Goal: Task Accomplishment & Management: Manage account settings

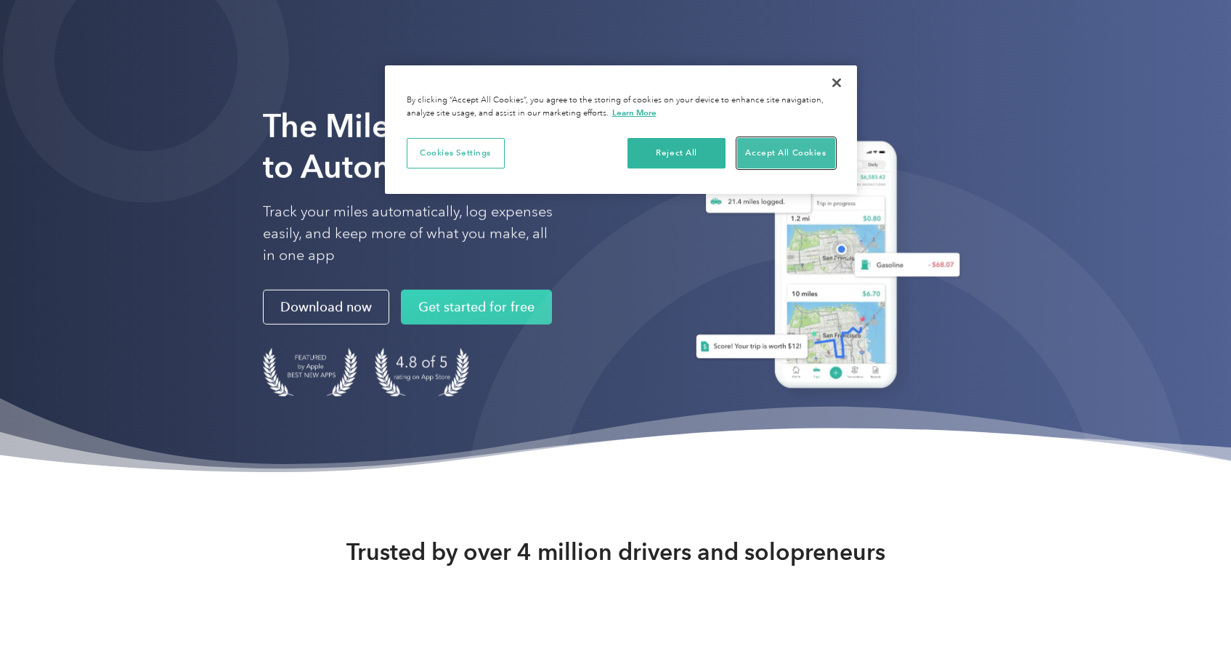
click at [791, 158] on button "Accept All Cookies" at bounding box center [786, 153] width 98 height 31
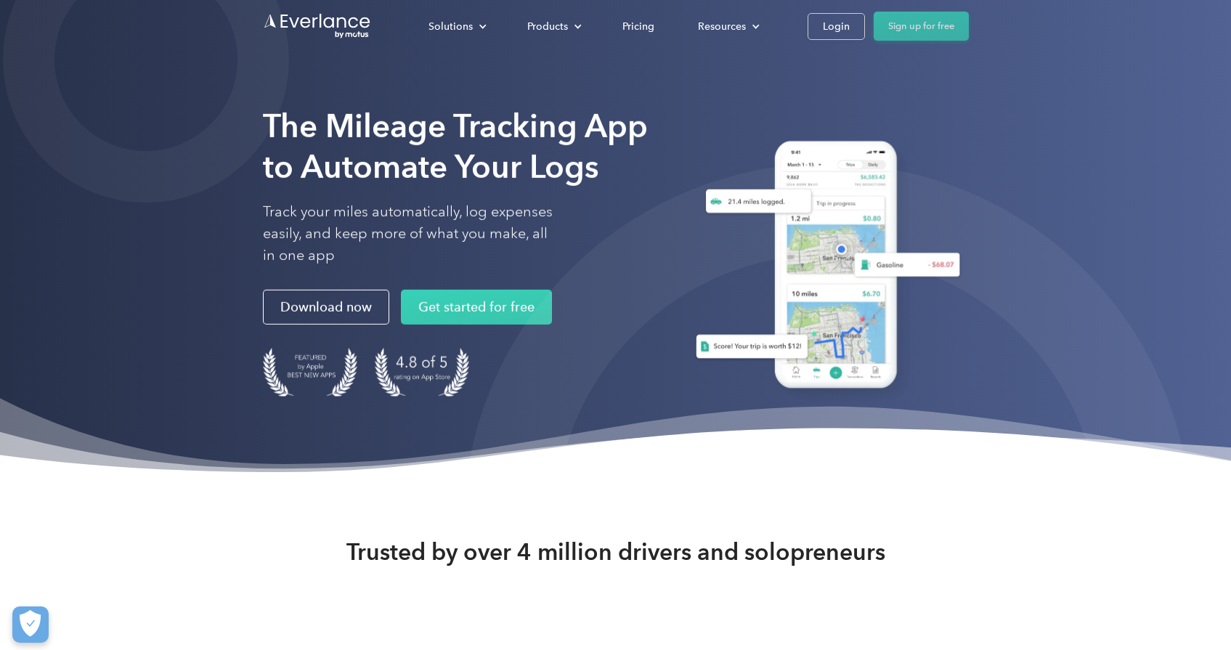
click at [912, 36] on link "Sign up for free" at bounding box center [921, 26] width 95 height 29
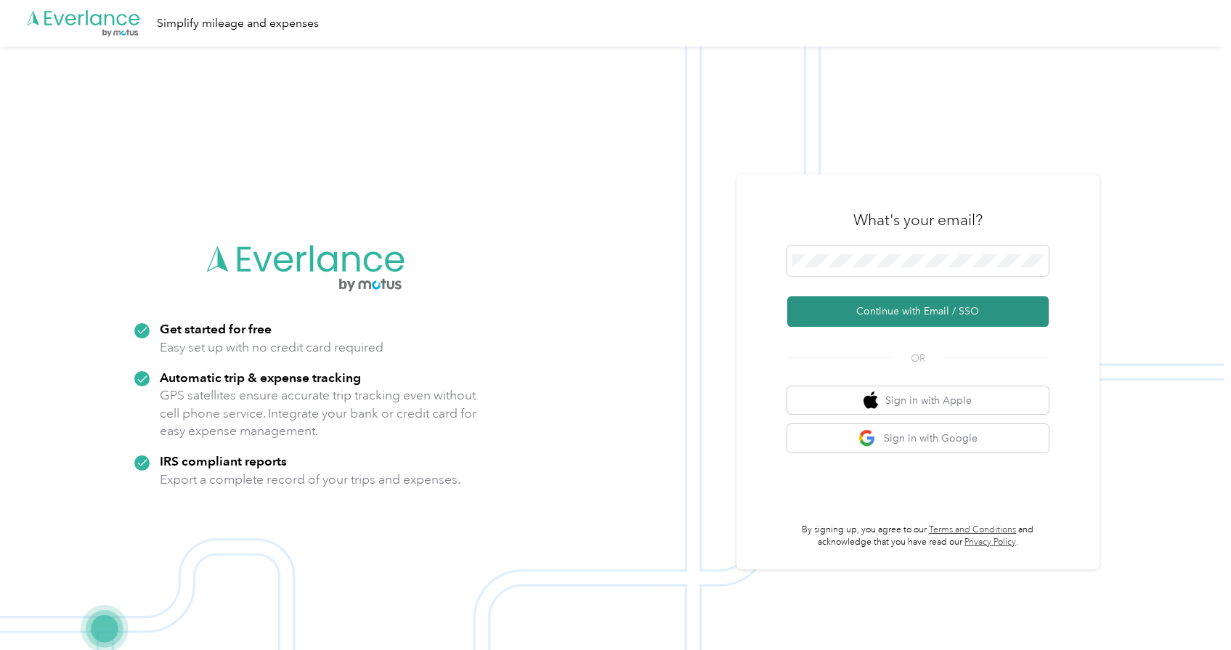
click at [923, 314] on button "Continue with Email / SSO" at bounding box center [918, 311] width 262 height 31
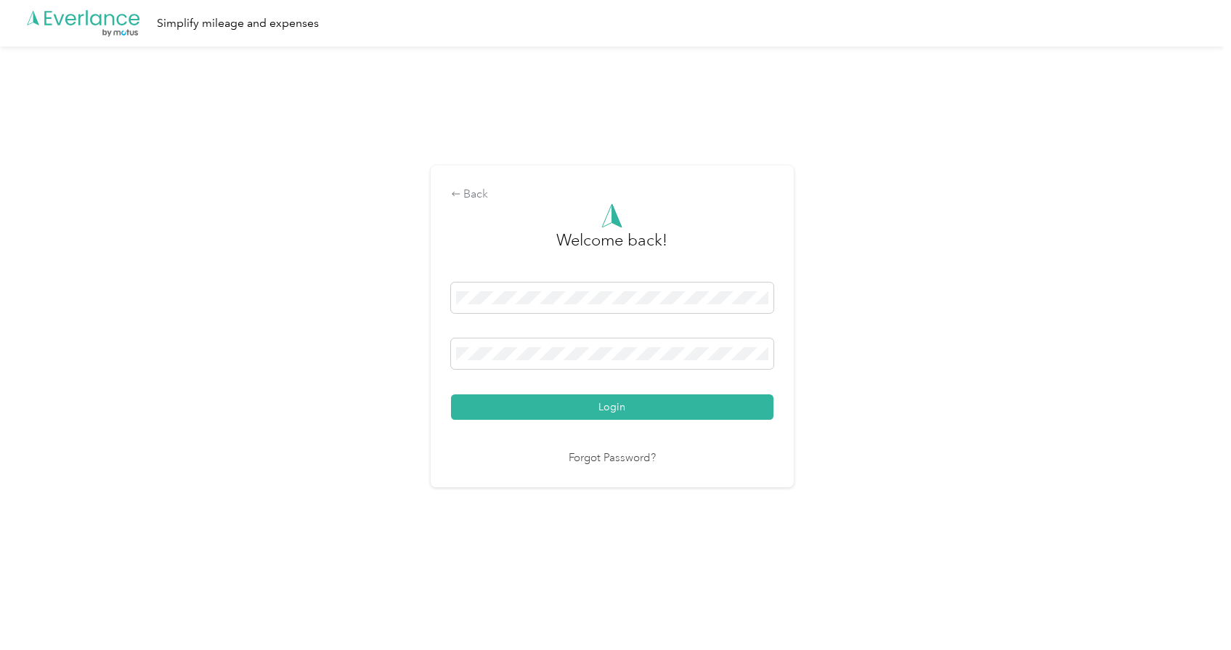
click at [451, 394] on button "Login" at bounding box center [612, 406] width 323 height 25
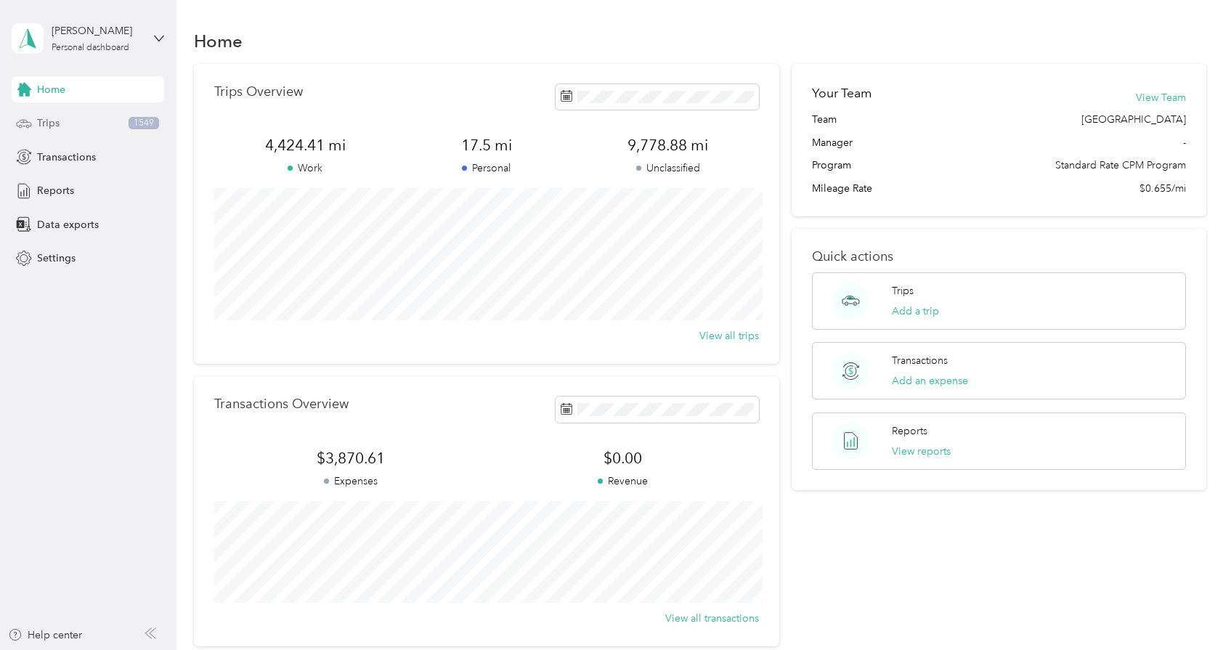
click at [73, 120] on div "Trips 1549" at bounding box center [88, 123] width 153 height 26
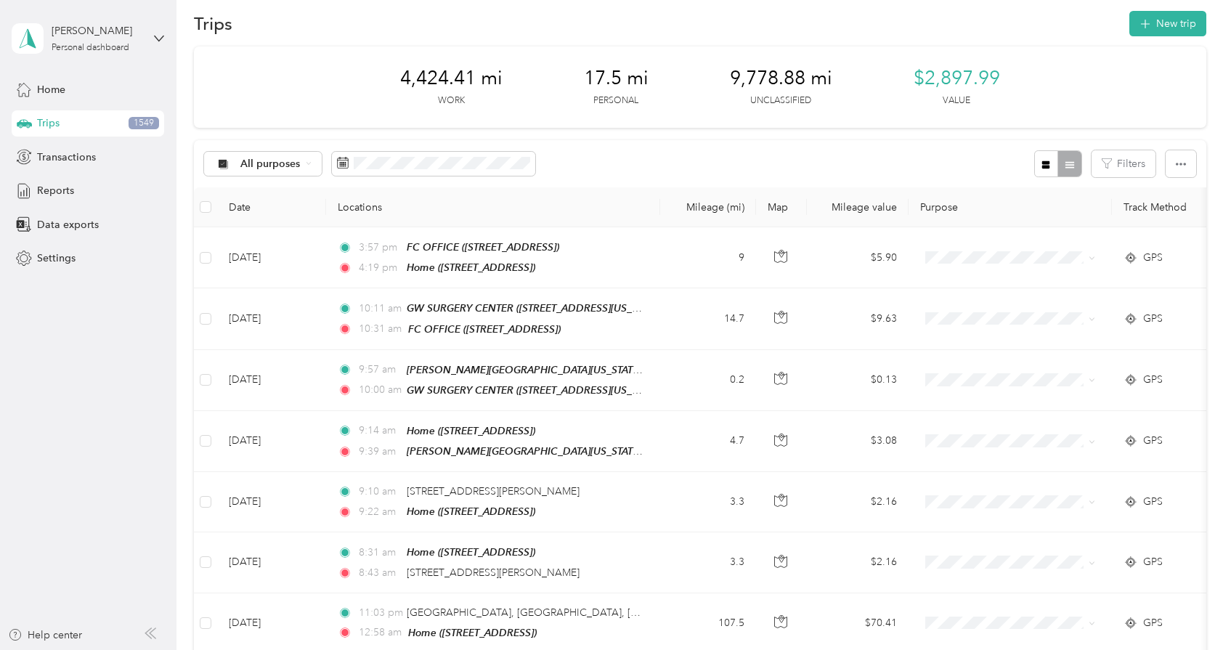
scroll to position [22, 0]
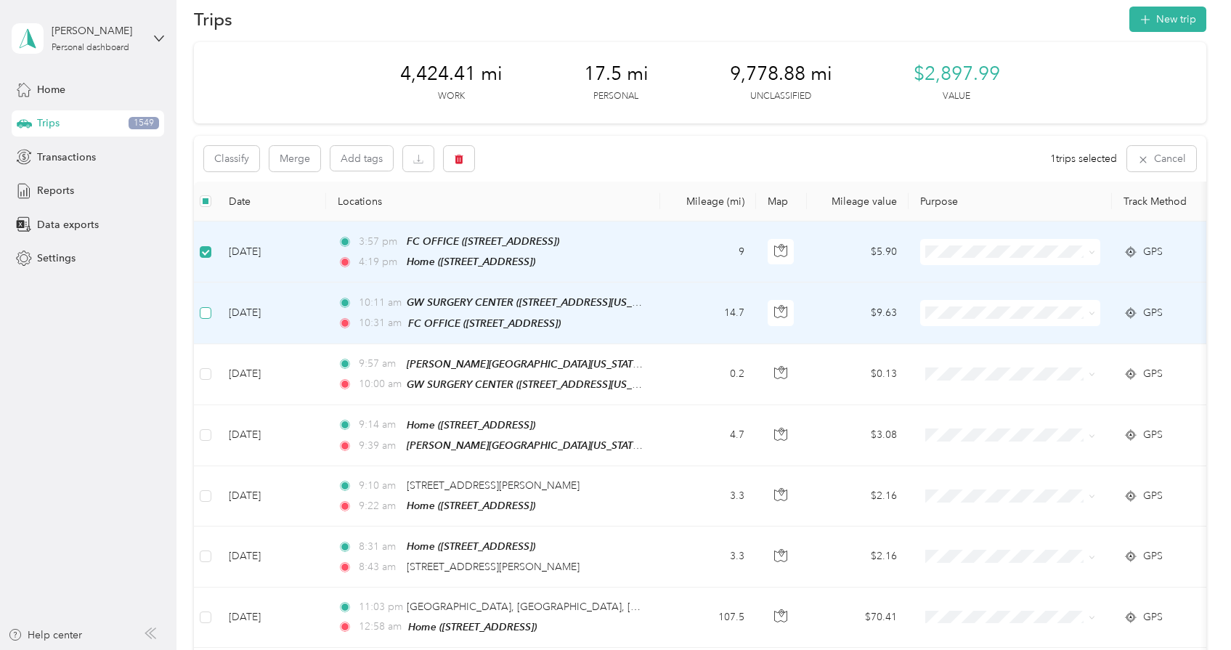
click at [206, 317] on label at bounding box center [206, 313] width 12 height 16
click at [235, 157] on button "Classify" at bounding box center [231, 158] width 55 height 25
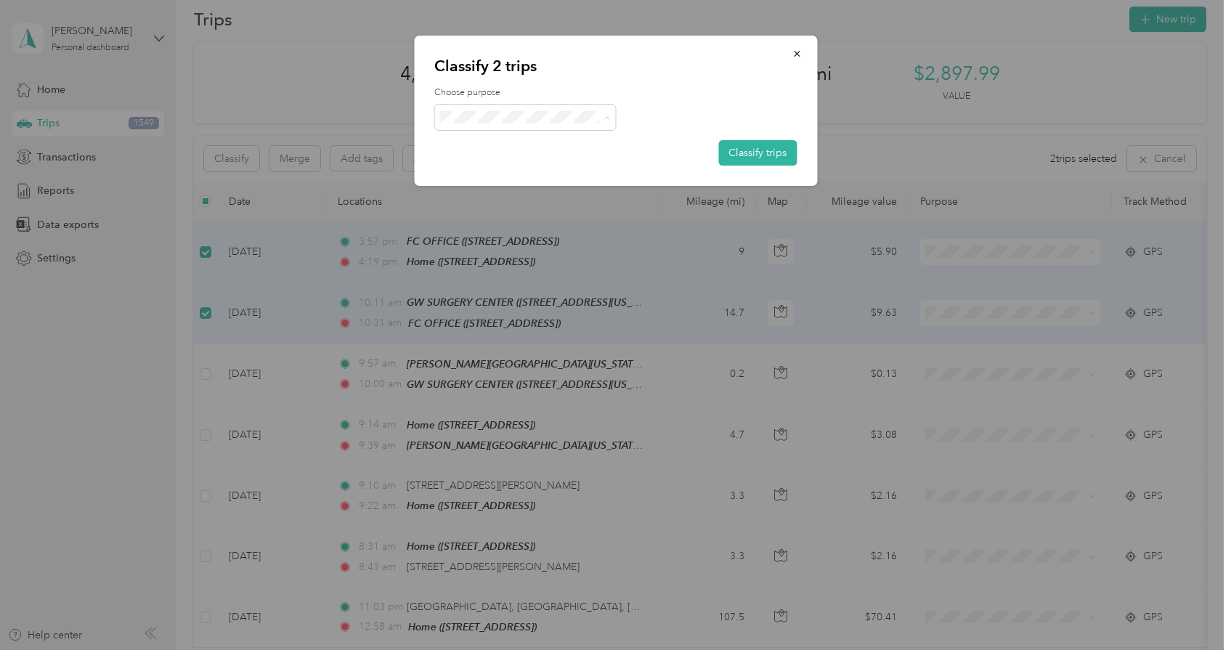
click at [545, 146] on span "Supreme Orthopedics" at bounding box center [538, 144] width 135 height 15
click at [771, 154] on button "Classify trips" at bounding box center [757, 152] width 78 height 25
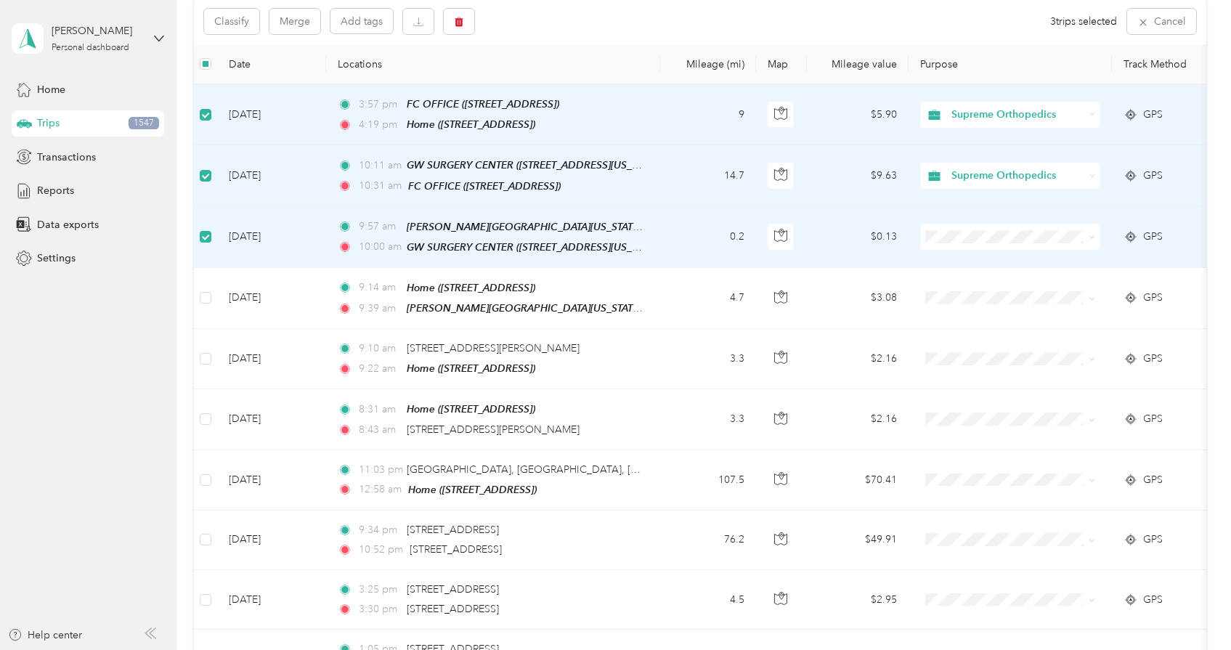
scroll to position [180, 0]
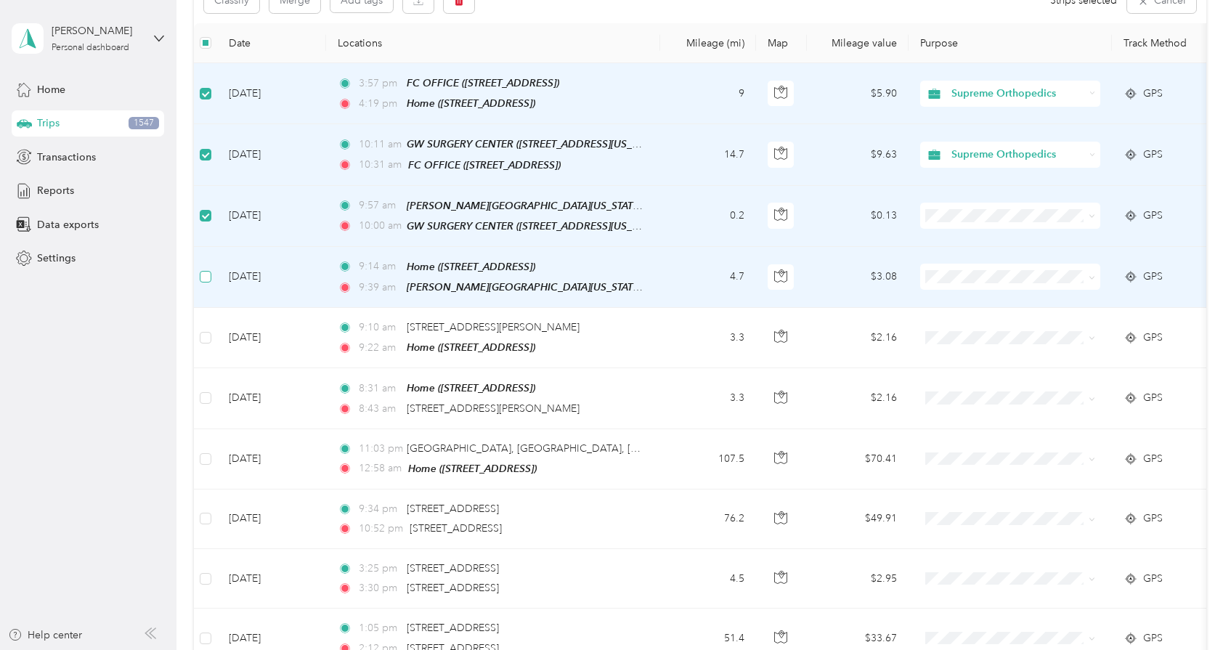
click at [208, 269] on label at bounding box center [206, 277] width 12 height 16
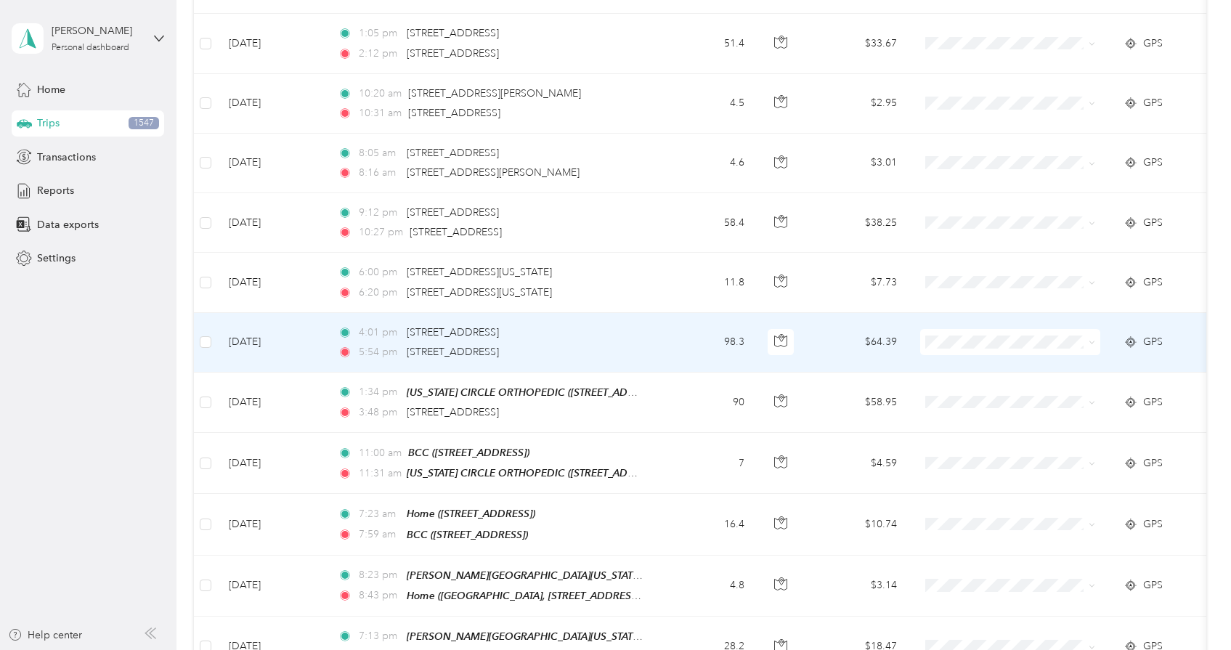
scroll to position [791, 0]
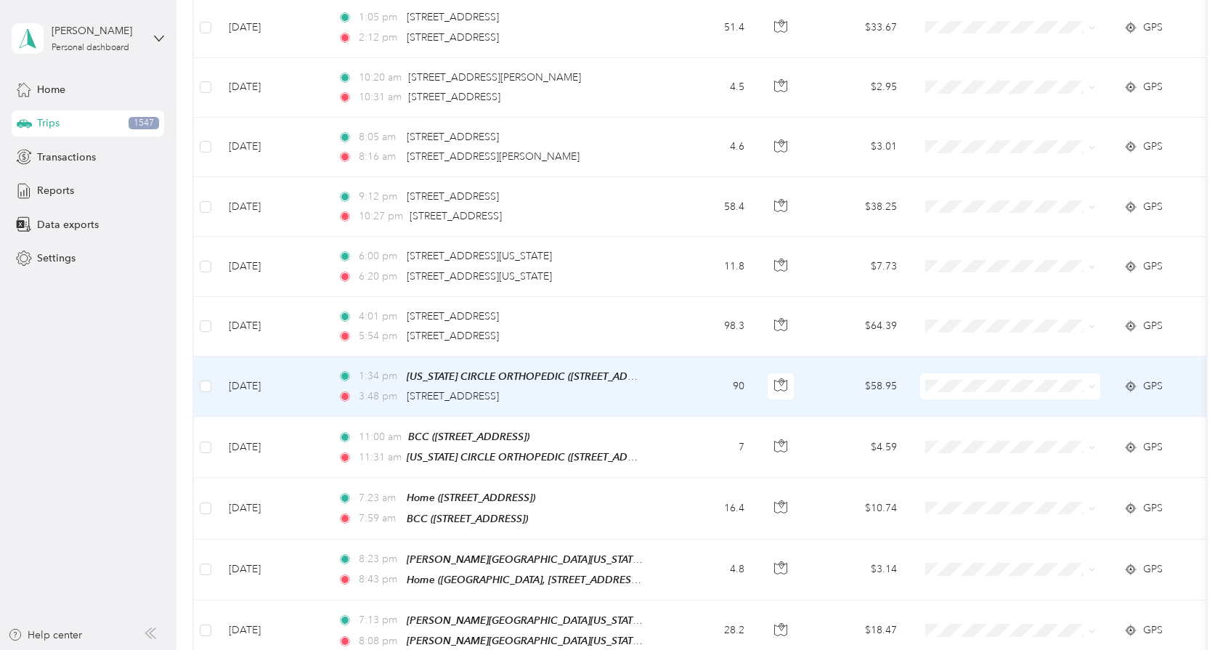
click at [213, 381] on td at bounding box center [205, 387] width 23 height 60
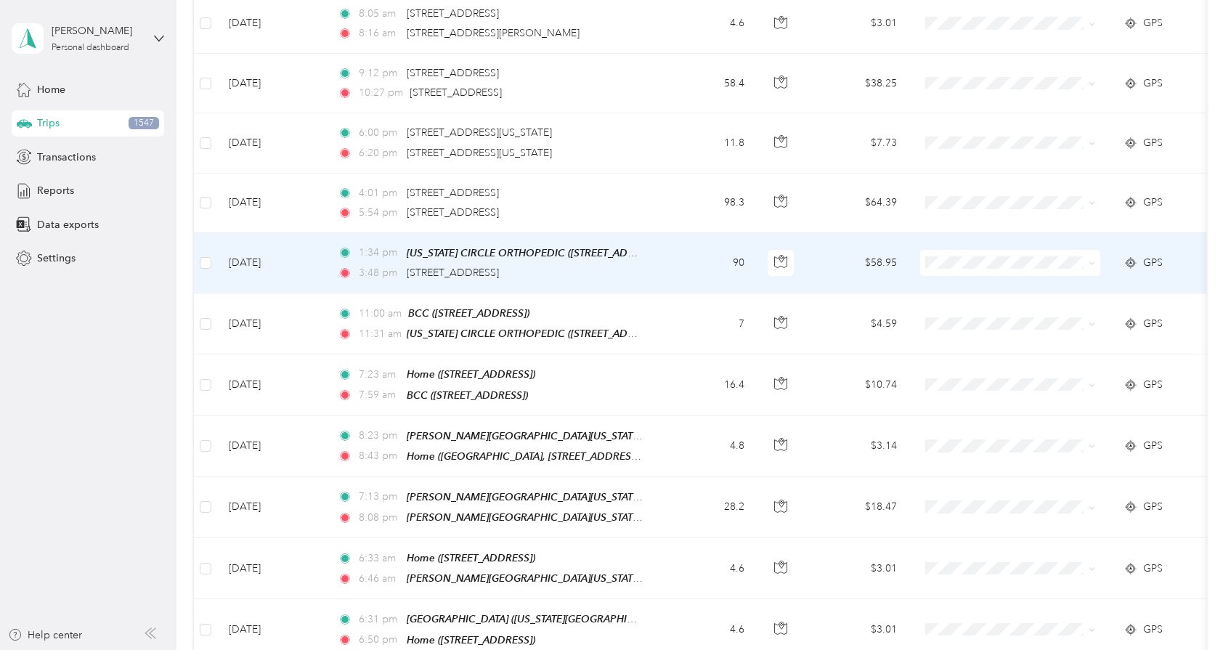
scroll to position [915, 0]
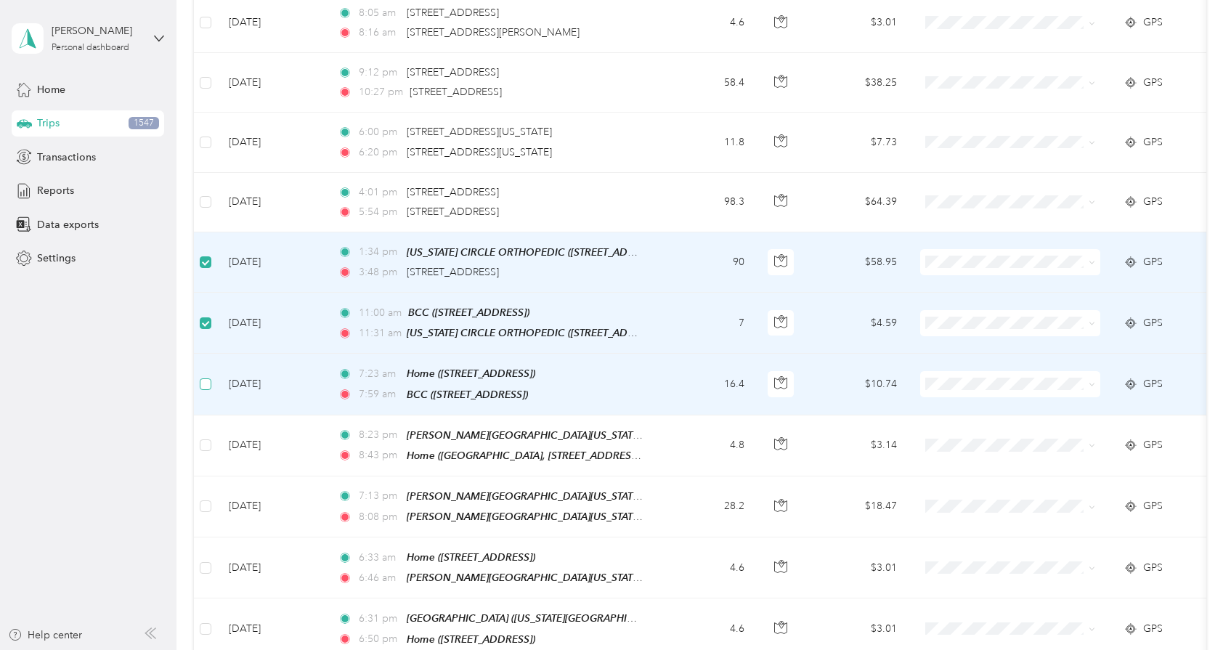
click at [206, 376] on label at bounding box center [206, 384] width 12 height 16
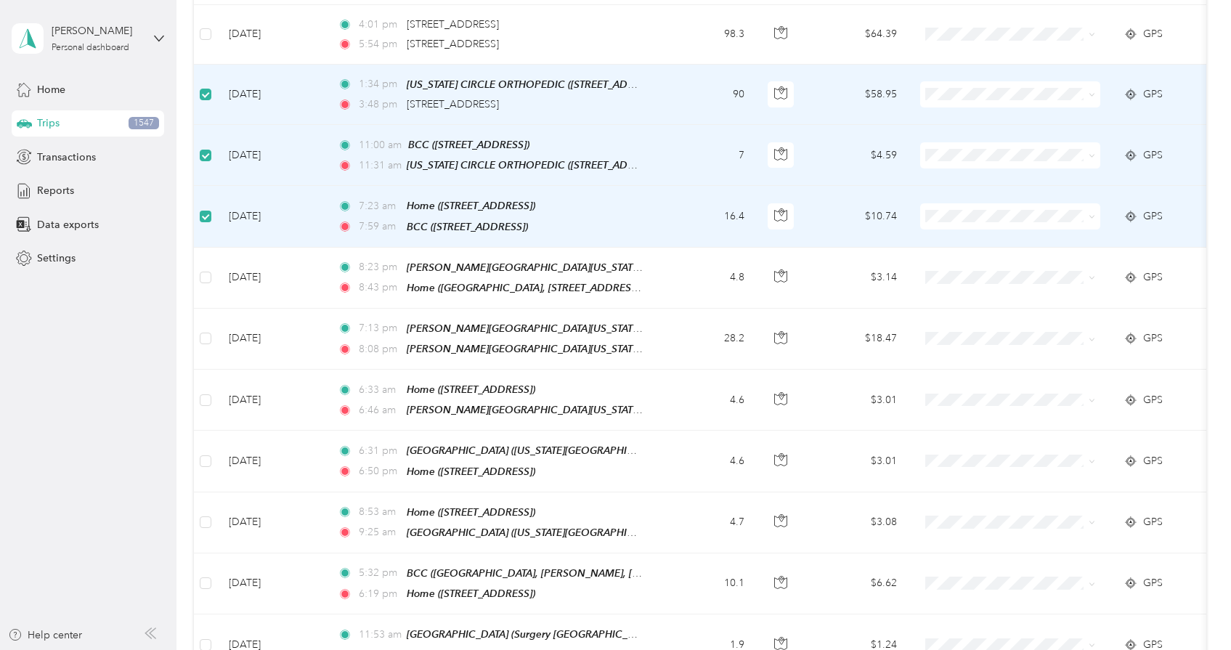
scroll to position [1128, 0]
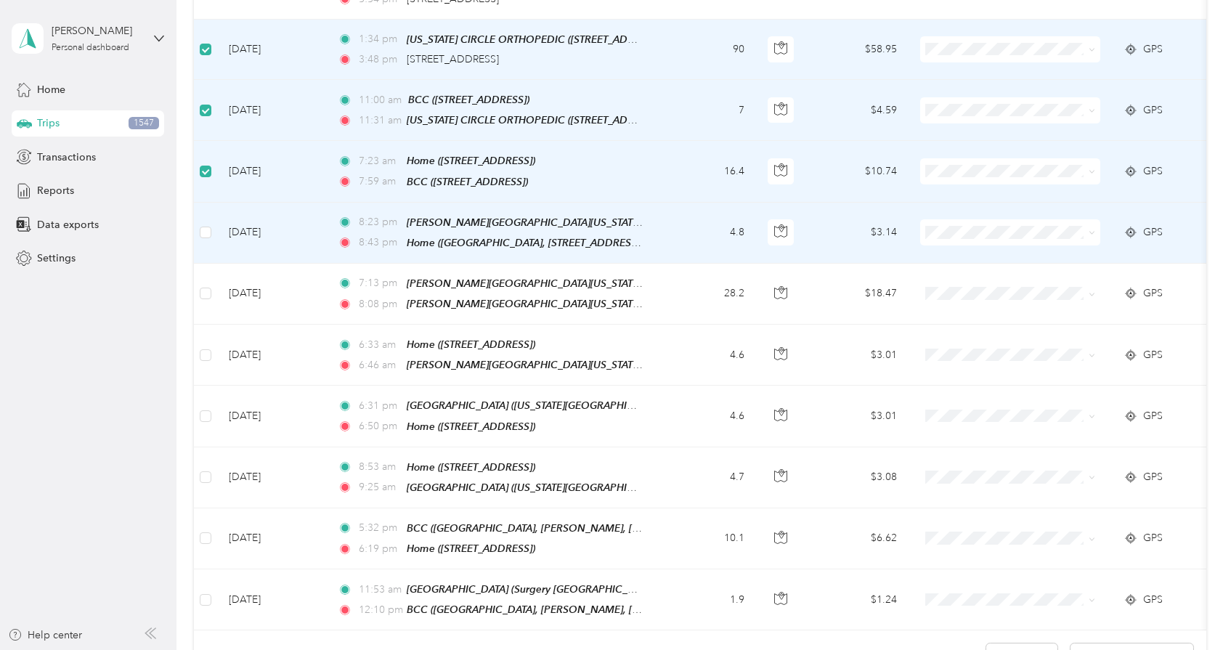
click at [214, 229] on td at bounding box center [205, 233] width 23 height 61
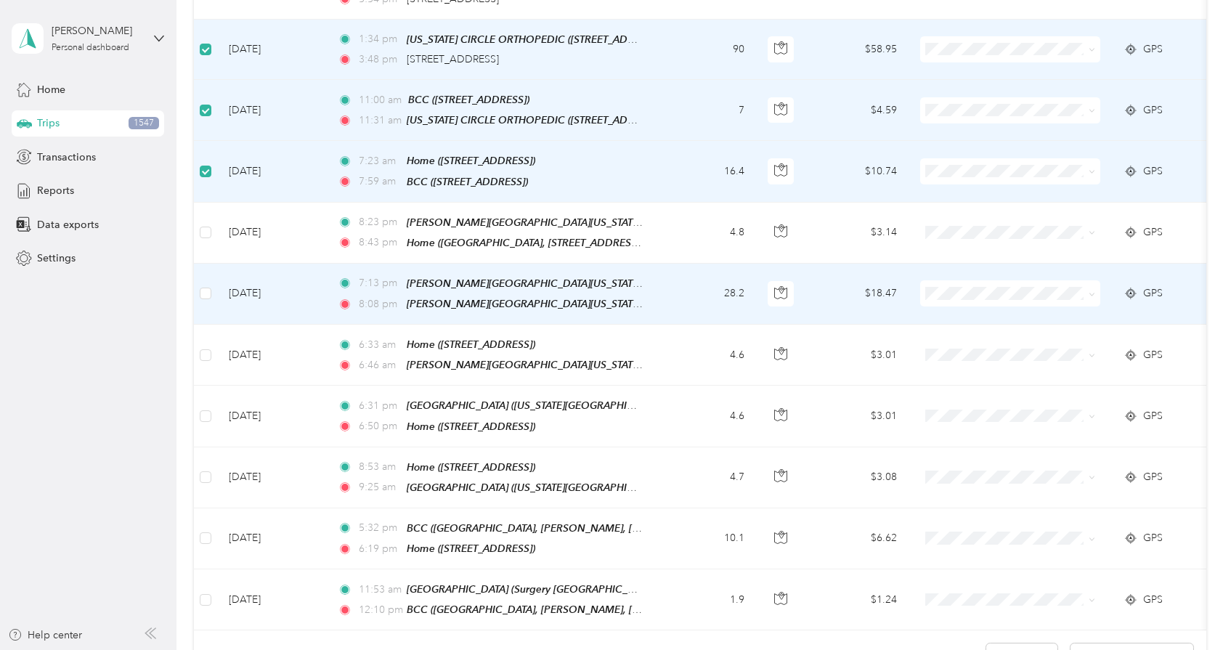
click at [214, 289] on td at bounding box center [205, 294] width 23 height 61
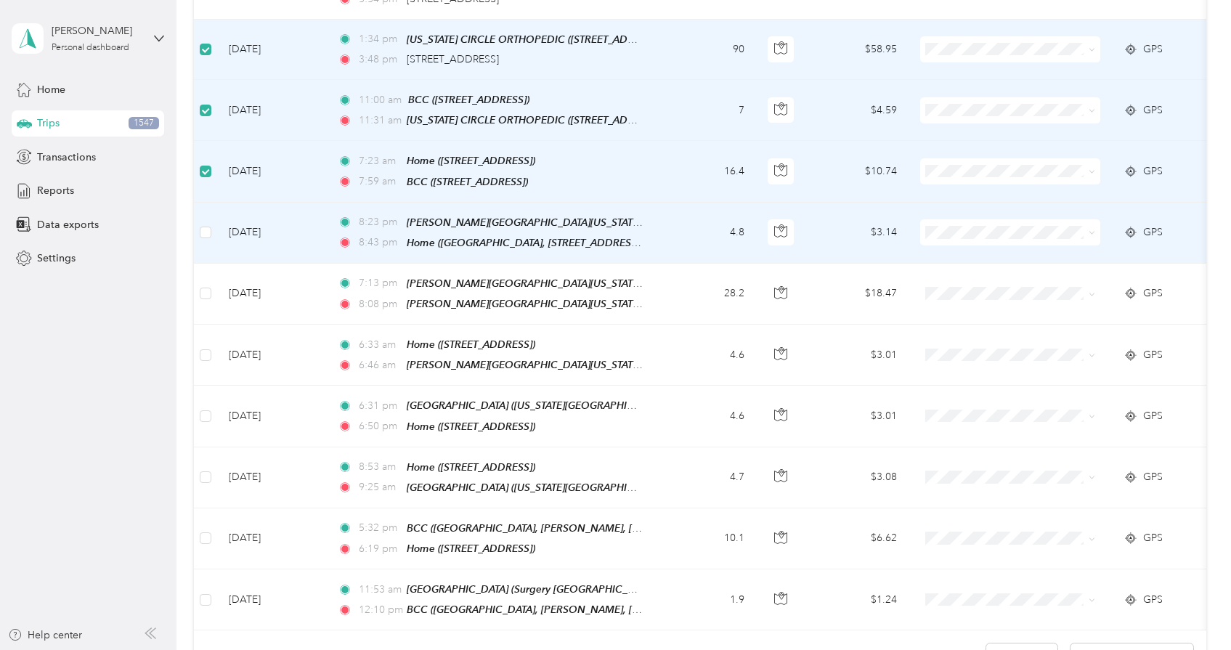
click at [213, 203] on td at bounding box center [205, 233] width 23 height 61
click at [213, 225] on td at bounding box center [205, 233] width 23 height 61
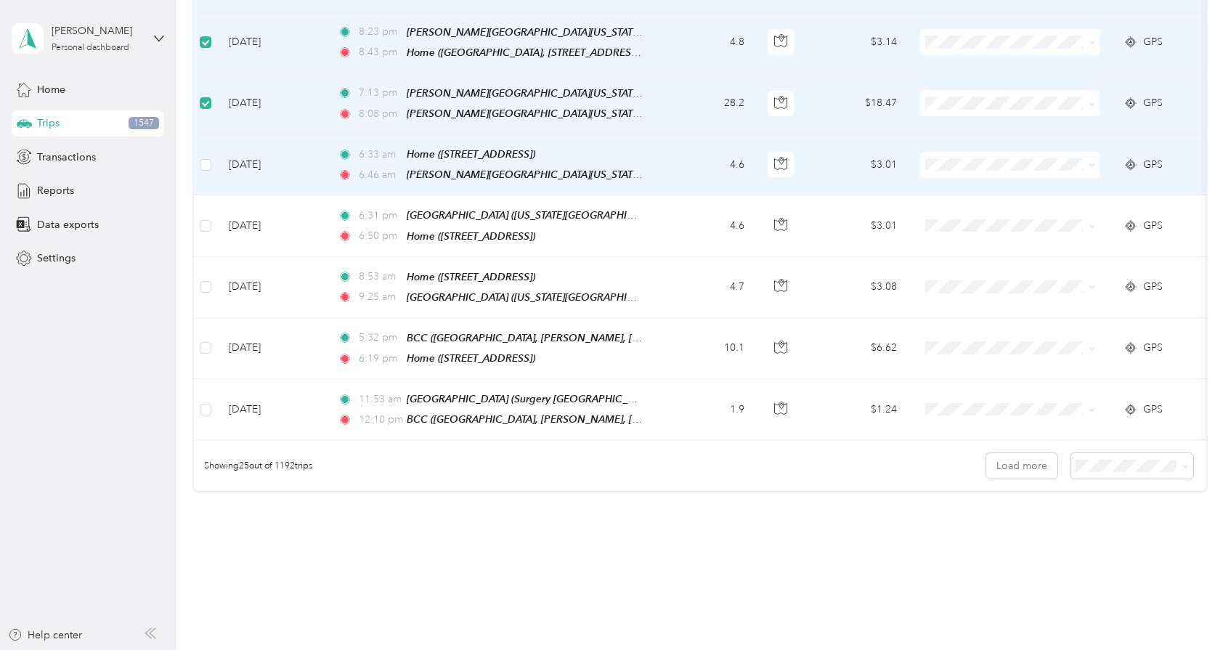
scroll to position [1319, 0]
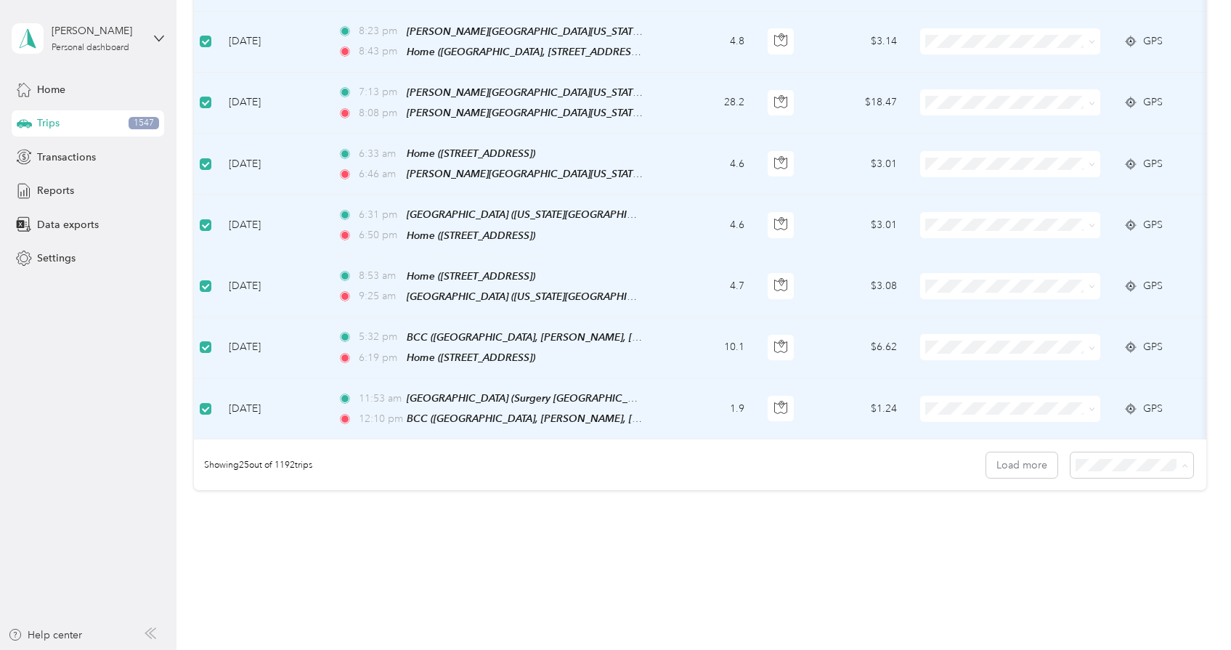
click at [1146, 531] on div "100 per load" at bounding box center [1139, 531] width 103 height 15
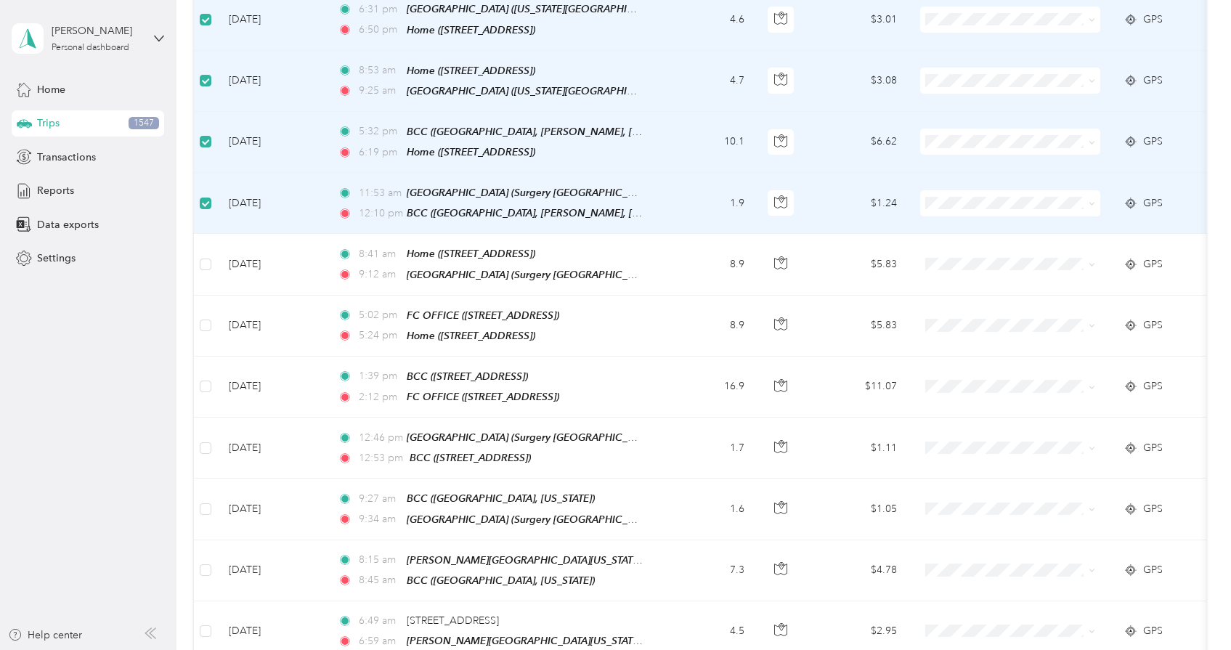
scroll to position [1523, 0]
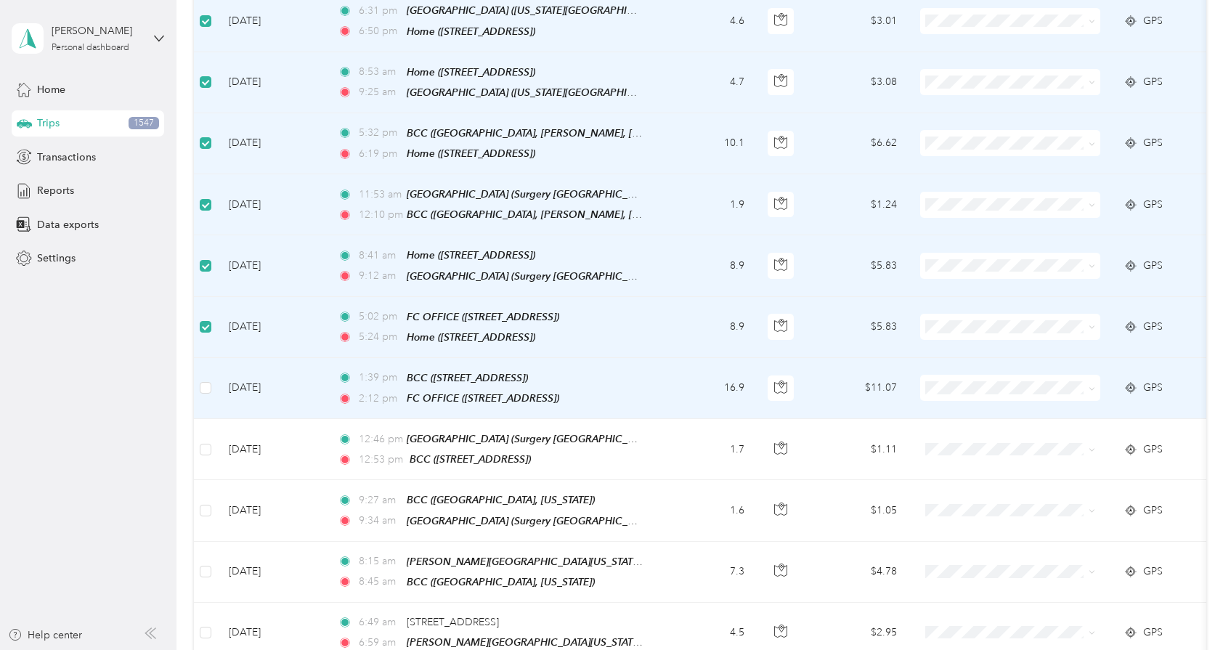
click at [206, 389] on td at bounding box center [205, 388] width 23 height 61
click at [206, 381] on label at bounding box center [206, 388] width 12 height 16
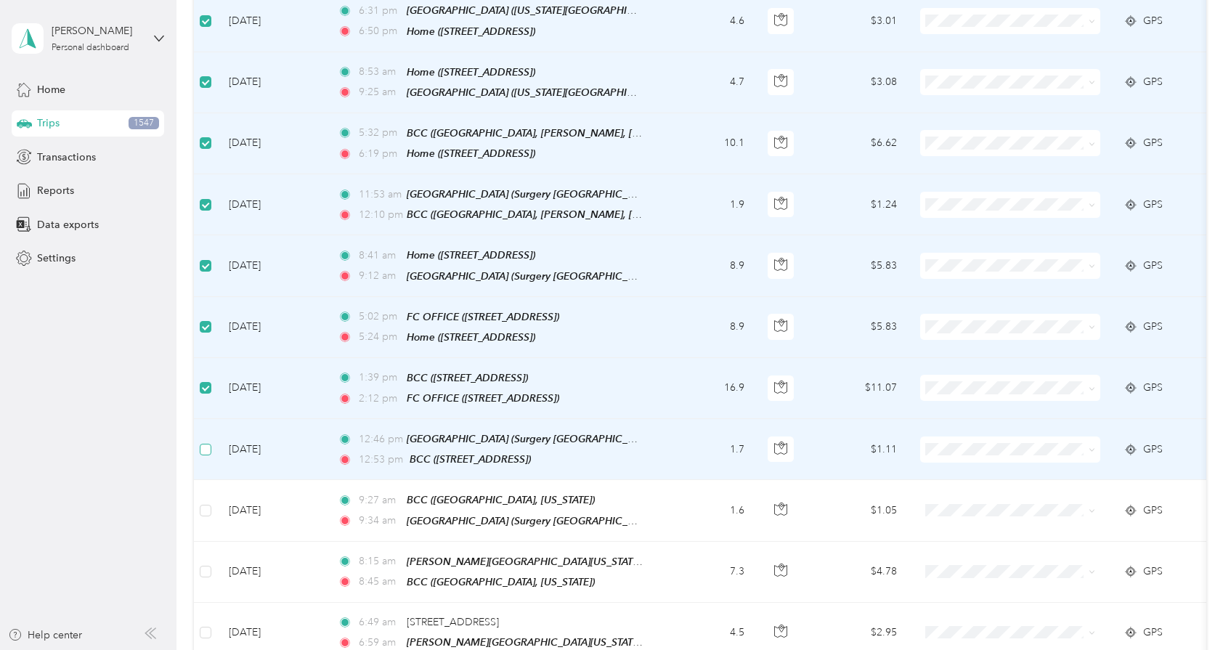
click at [207, 442] on label at bounding box center [206, 450] width 12 height 16
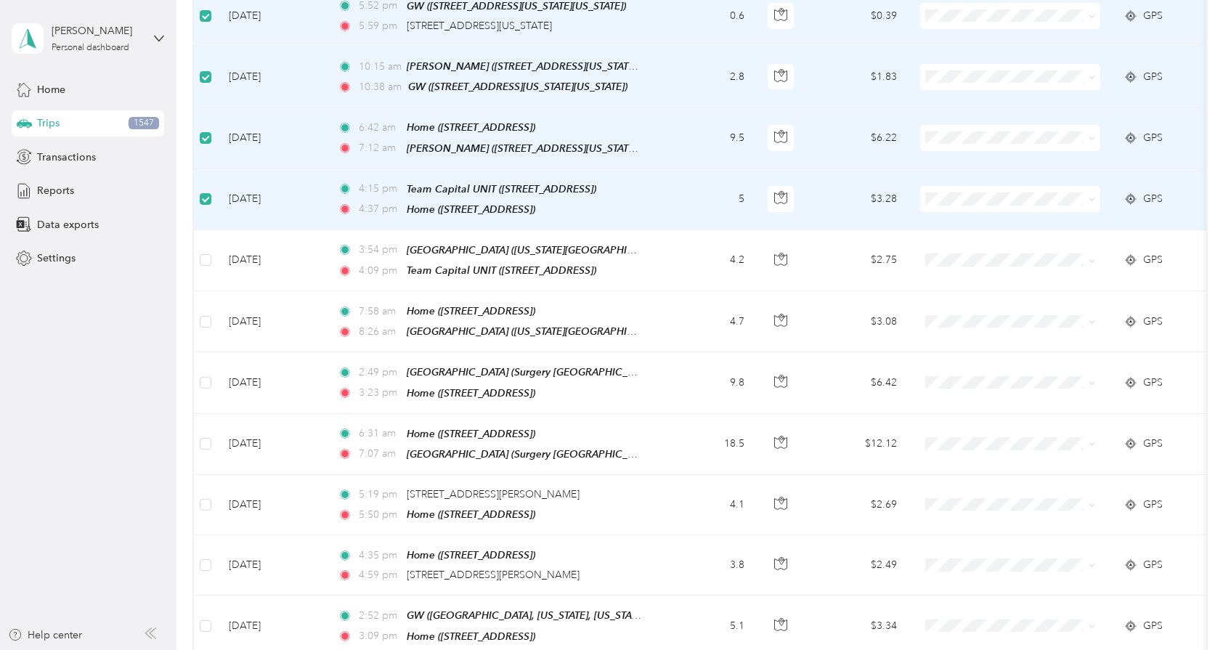
scroll to position [2893, 0]
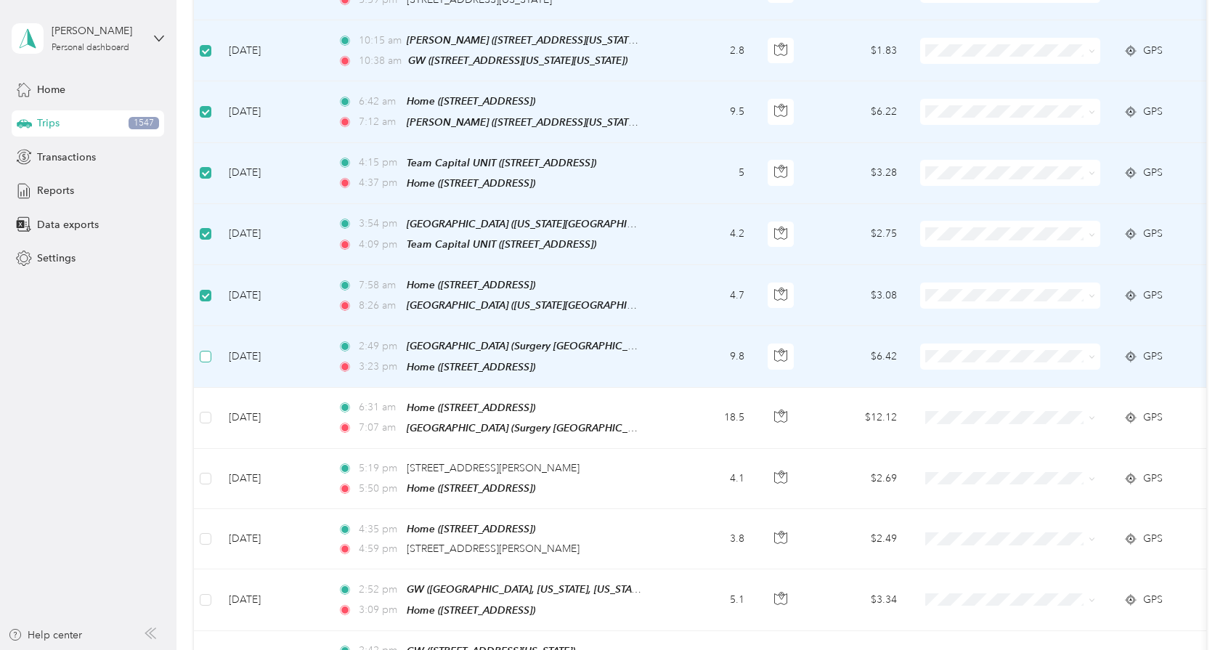
click at [202, 349] on label at bounding box center [206, 357] width 12 height 16
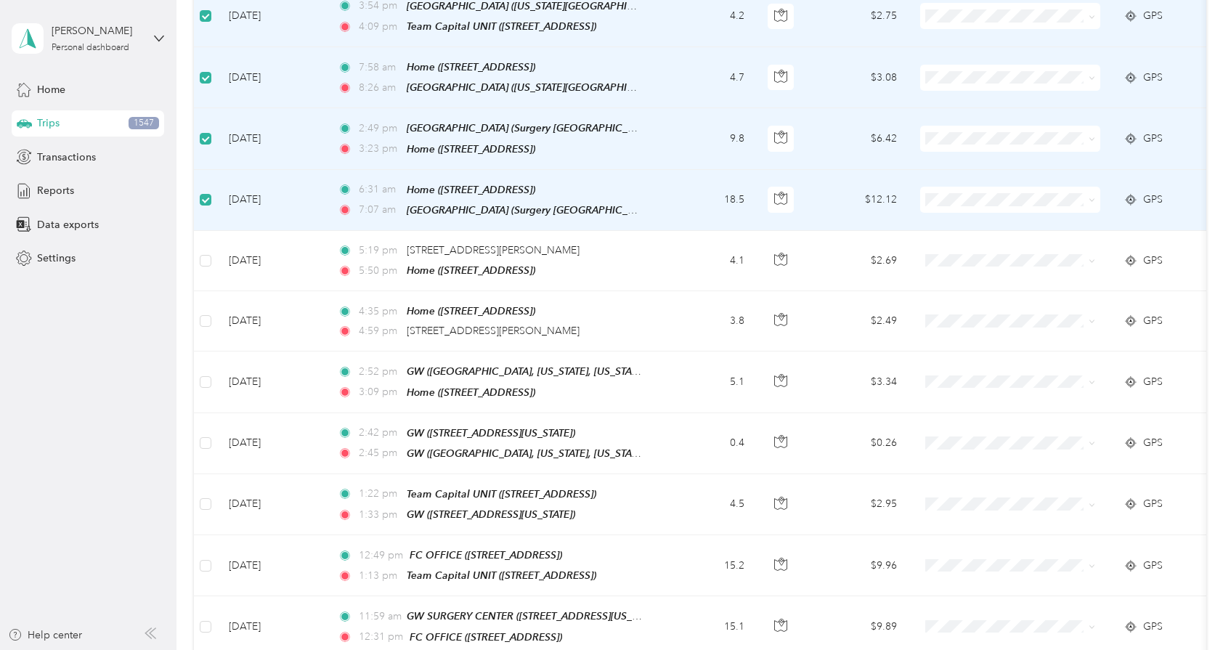
scroll to position [3125, 0]
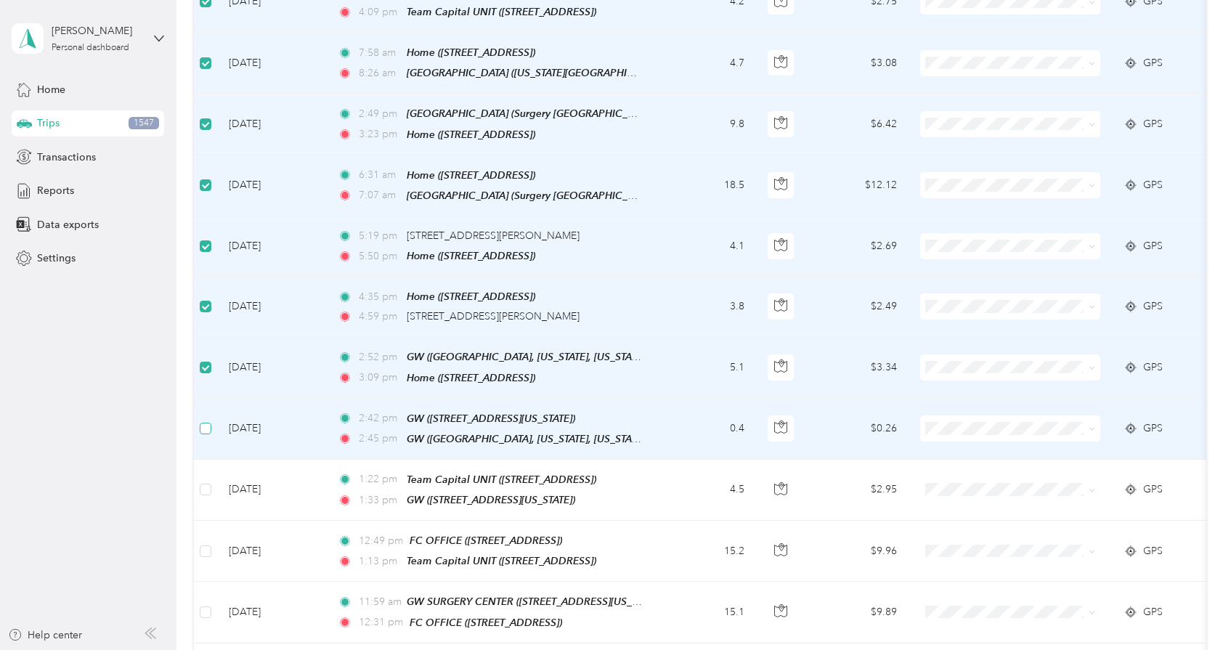
click at [208, 421] on label at bounding box center [206, 429] width 12 height 16
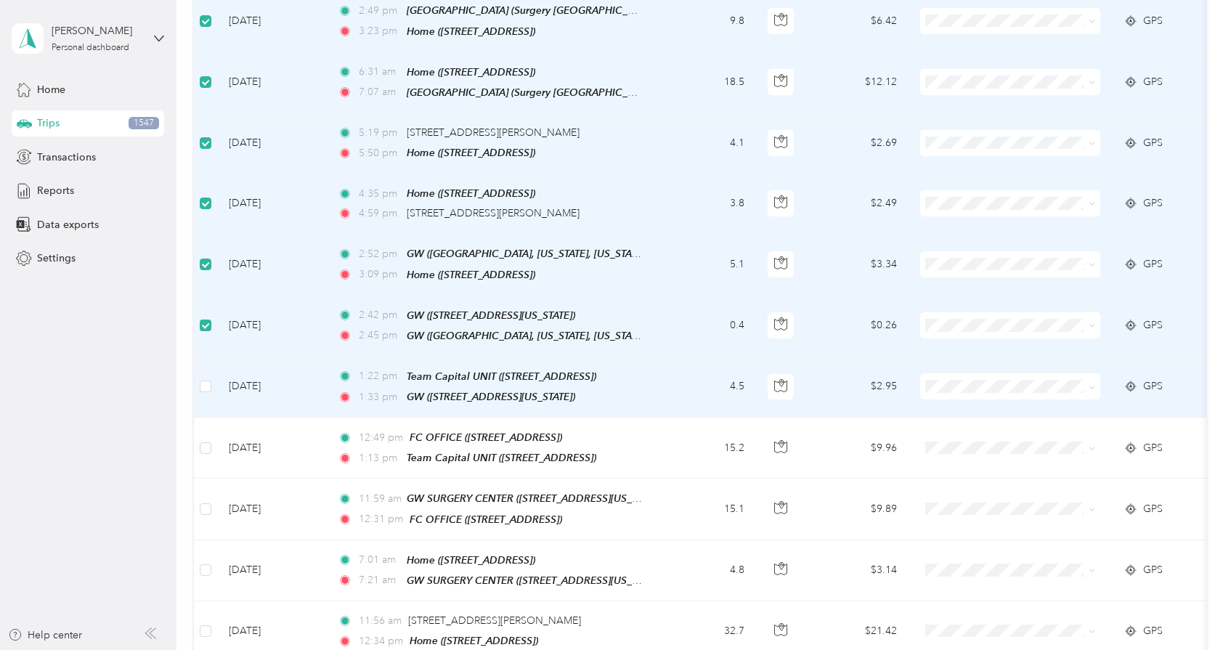
scroll to position [3231, 0]
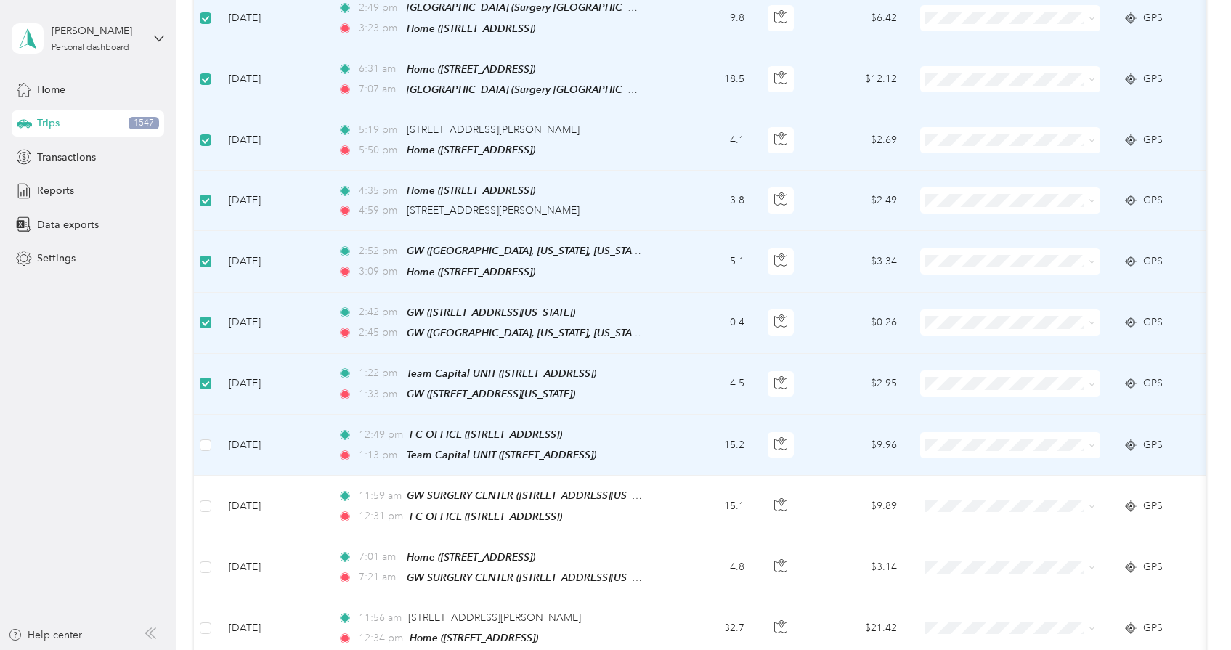
click at [212, 415] on td at bounding box center [205, 445] width 23 height 61
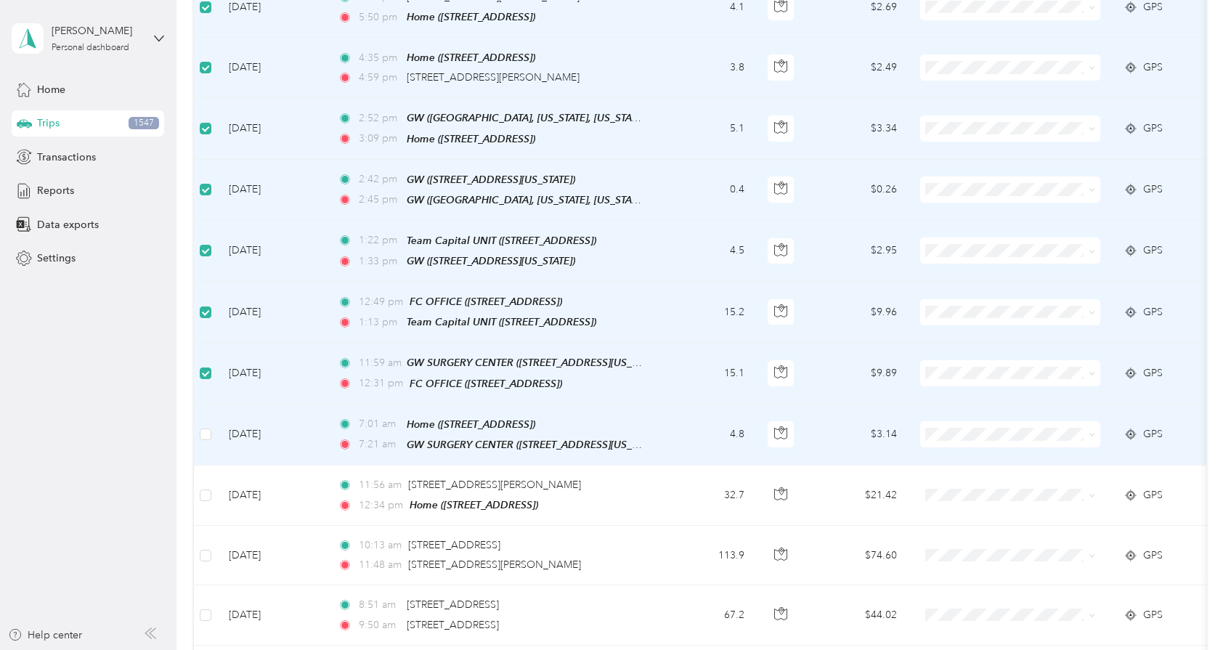
click at [213, 405] on td at bounding box center [205, 435] width 23 height 61
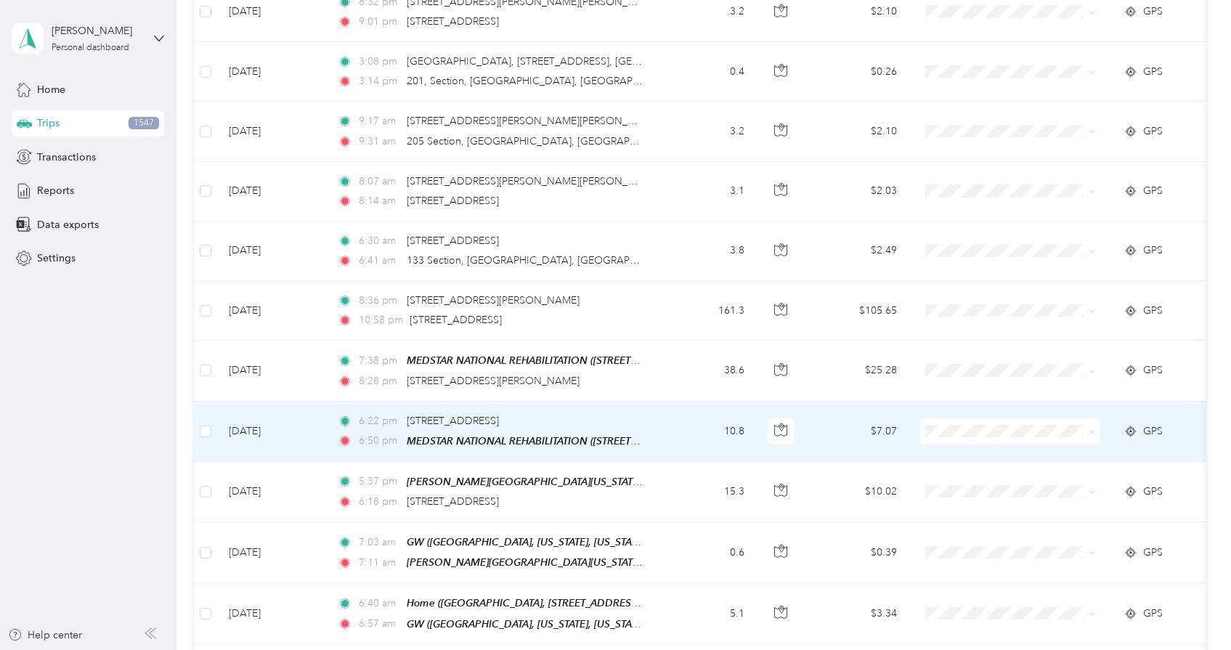
scroll to position [4324, 0]
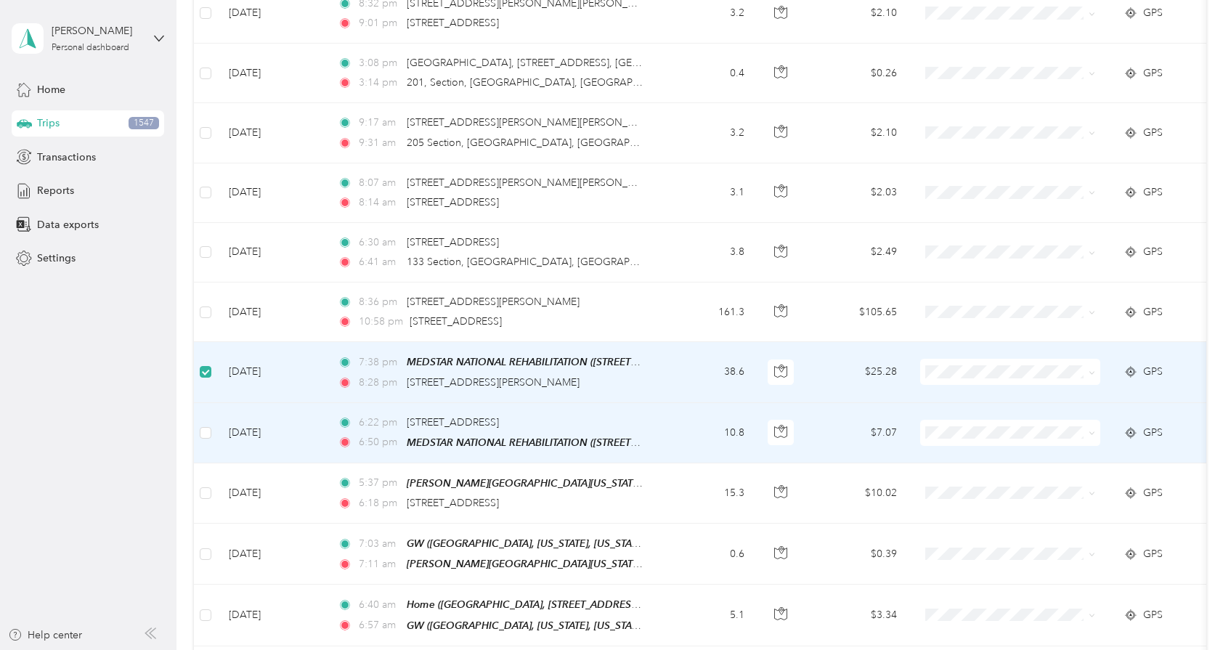
click at [200, 403] on td at bounding box center [205, 433] width 23 height 60
click at [206, 425] on label at bounding box center [206, 433] width 12 height 16
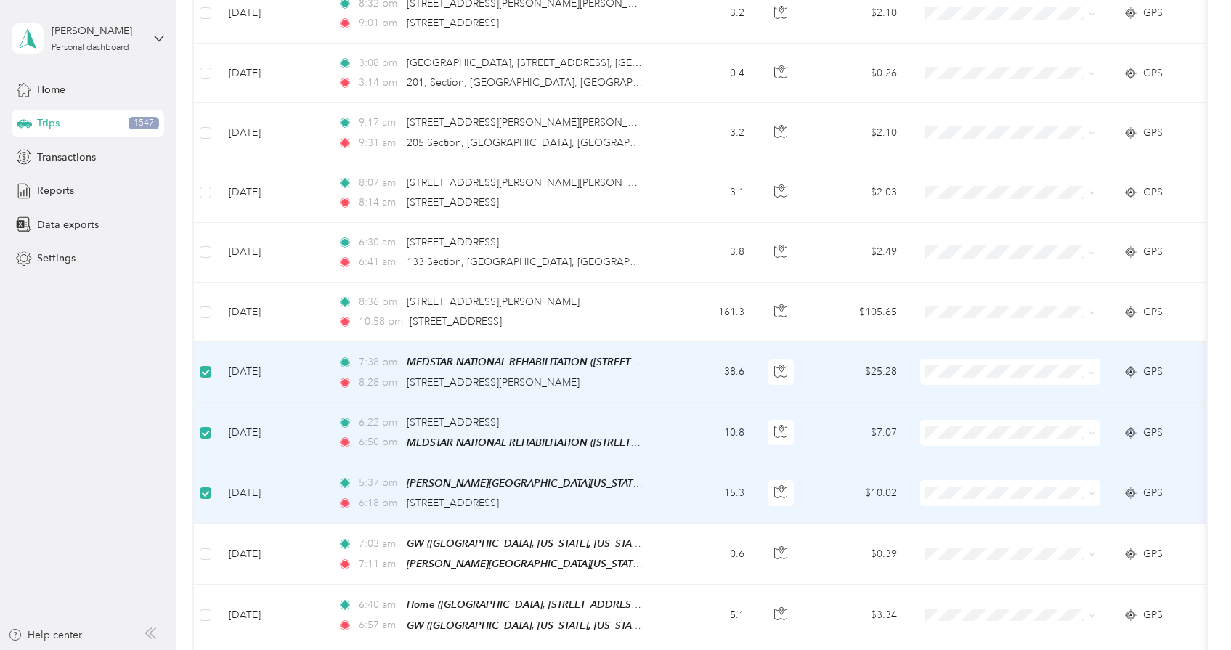
scroll to position [4509, 0]
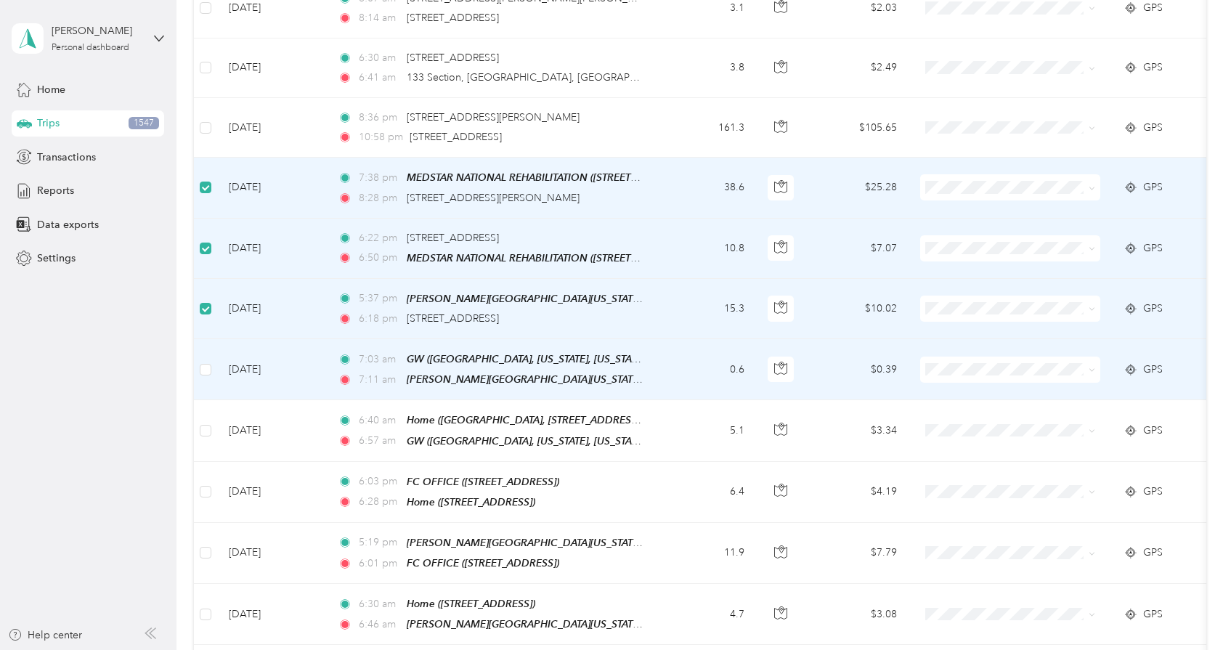
click at [212, 339] on td at bounding box center [205, 369] width 23 height 61
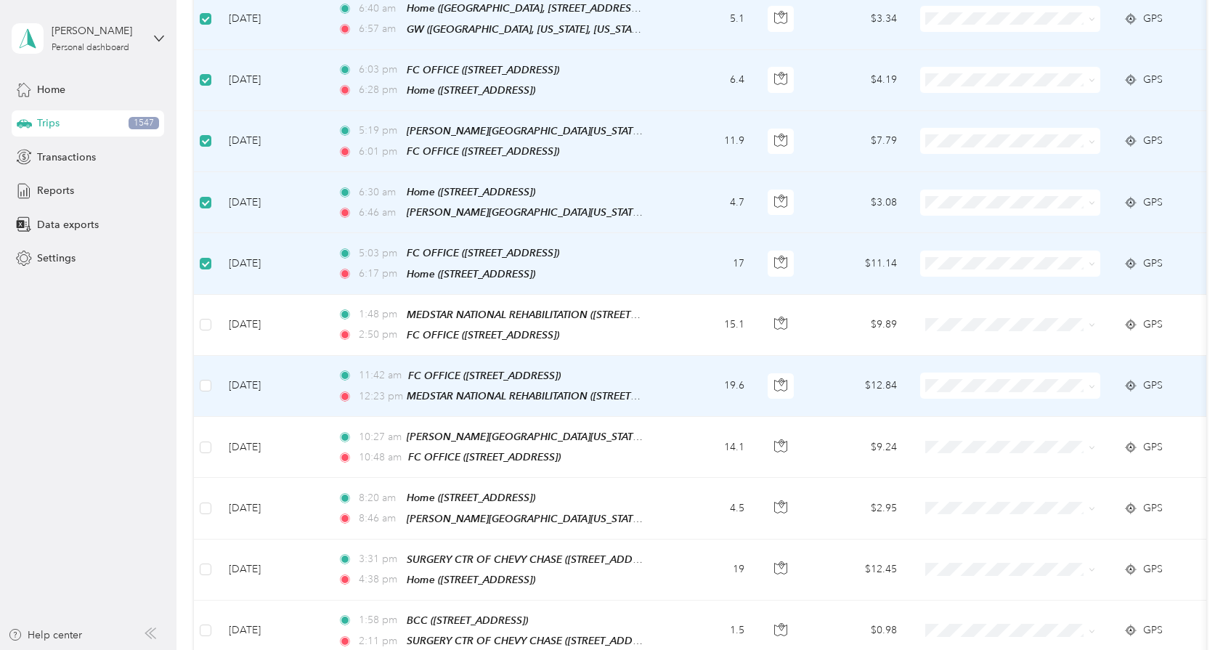
scroll to position [4922, 0]
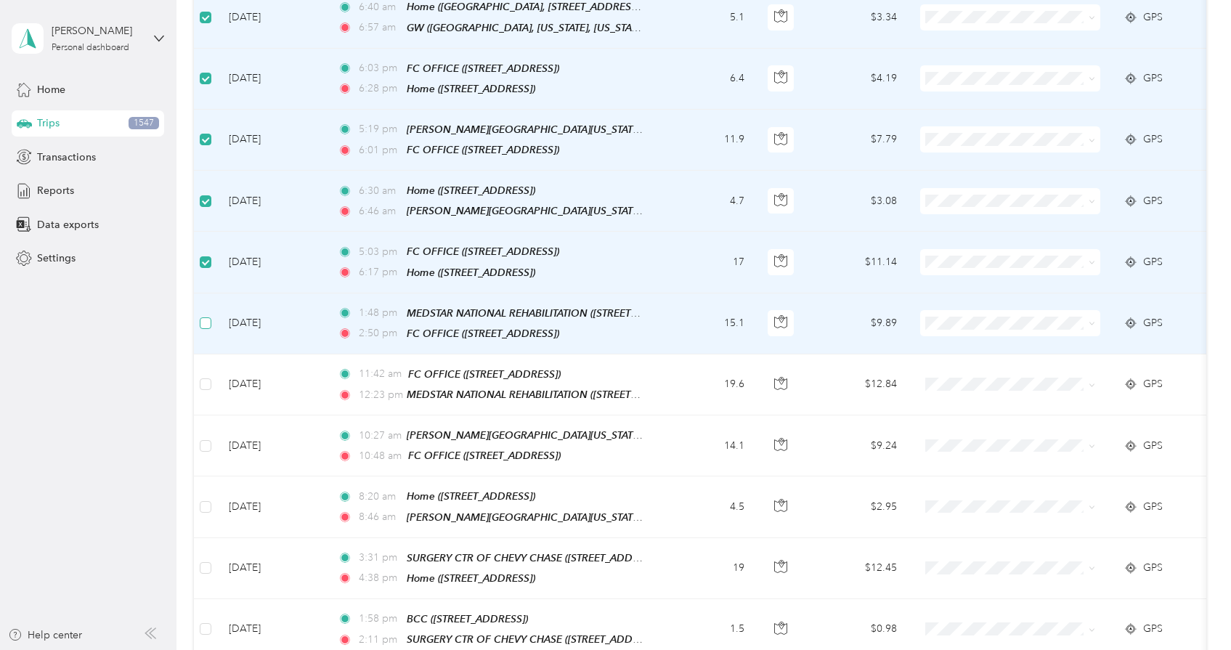
click at [208, 315] on label at bounding box center [206, 323] width 12 height 16
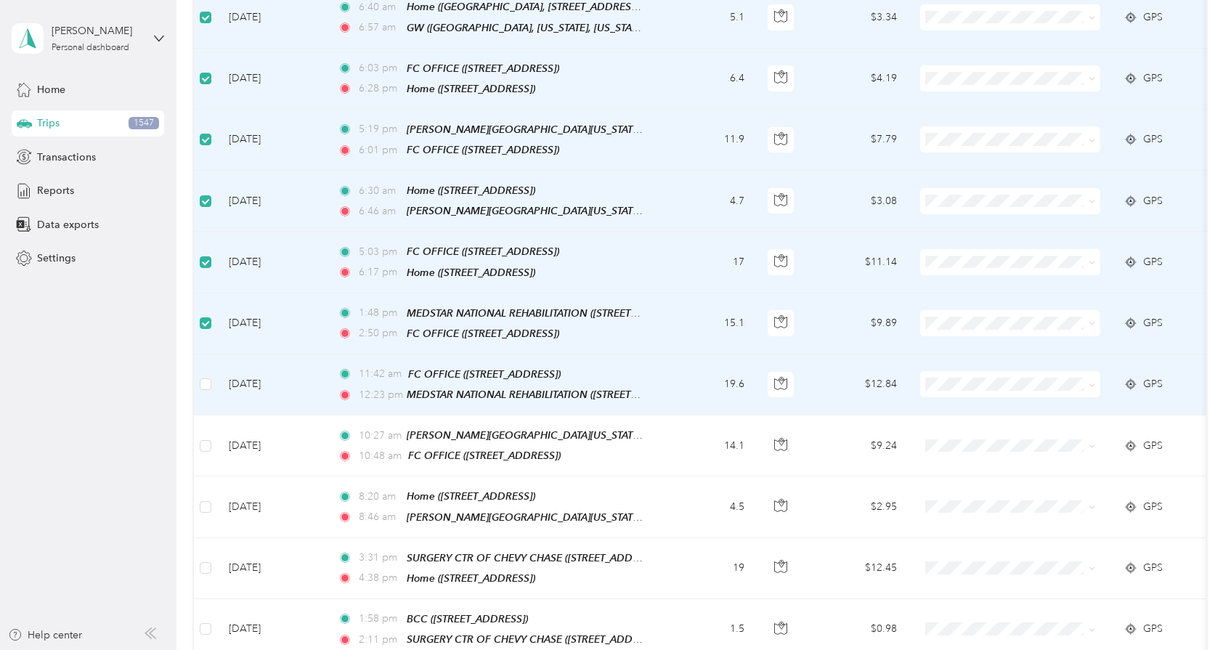
click at [208, 355] on td at bounding box center [205, 385] width 23 height 61
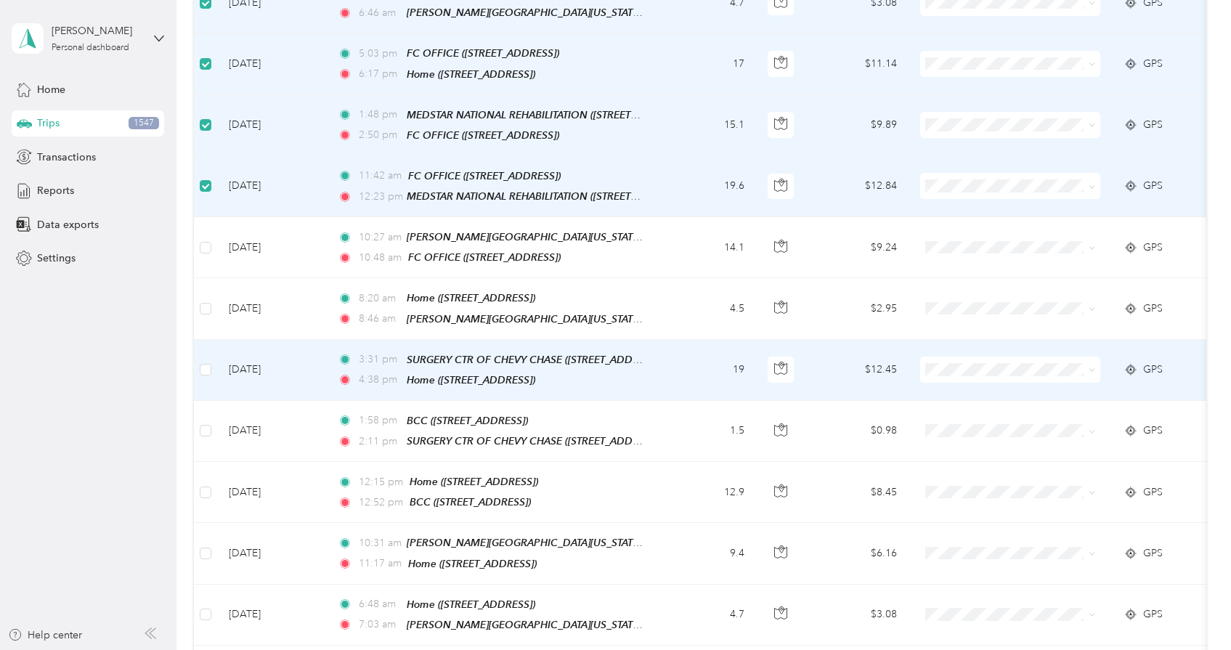
scroll to position [5124, 0]
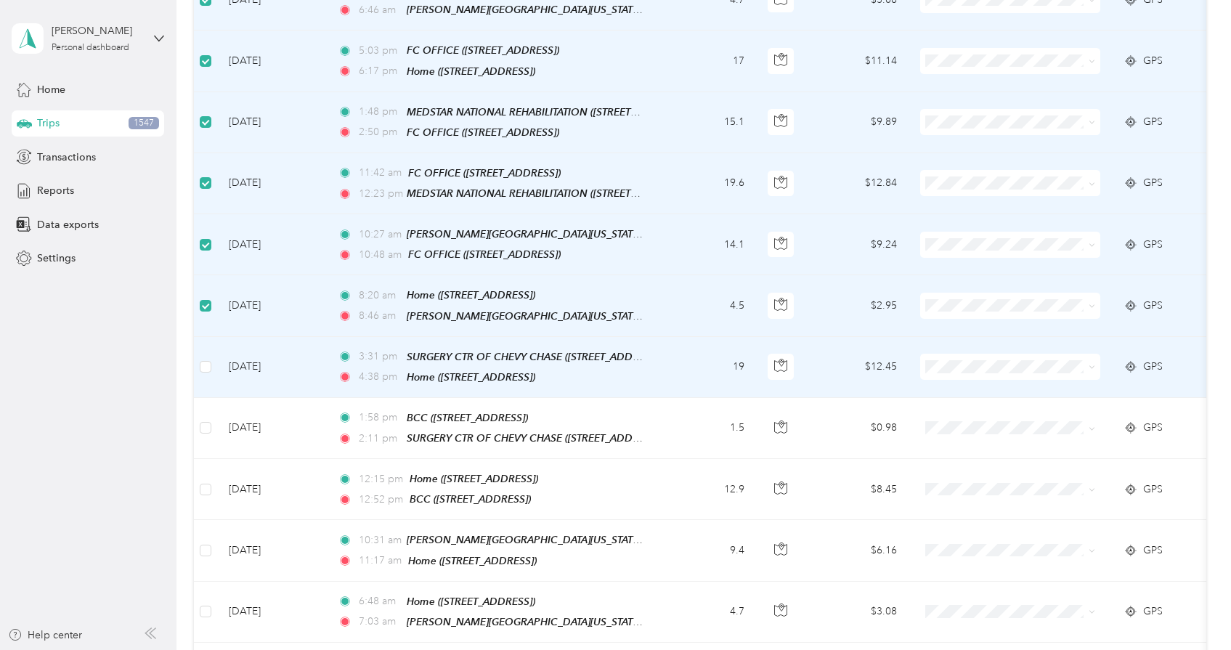
click at [214, 337] on td at bounding box center [205, 367] width 23 height 61
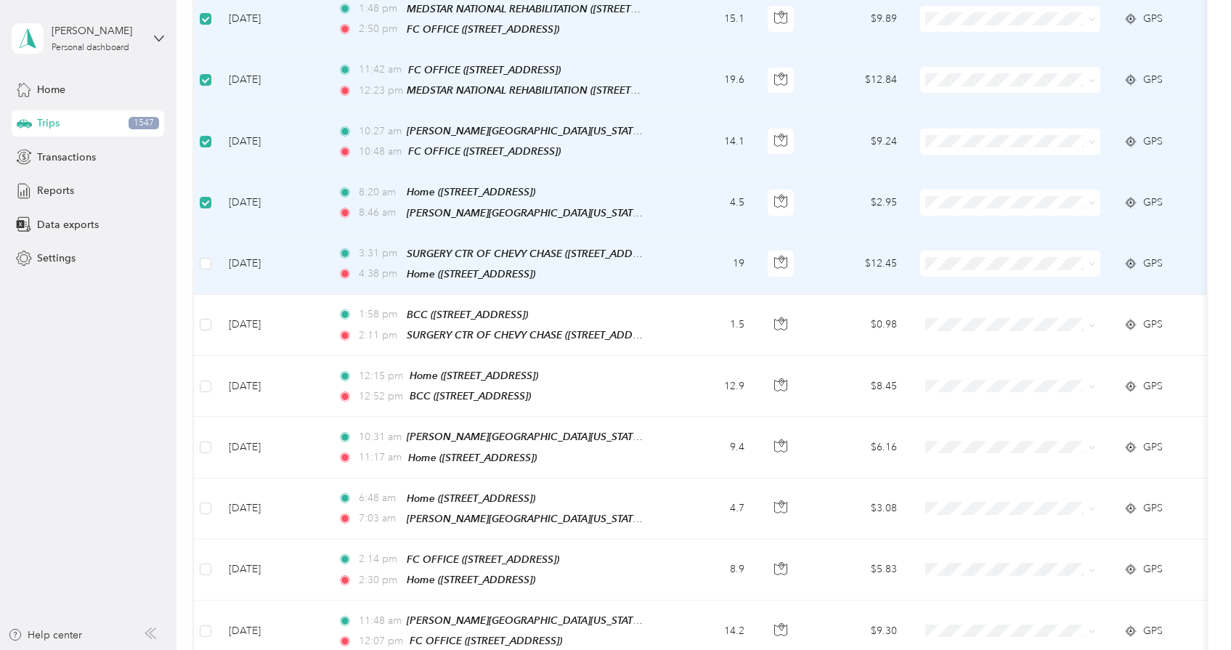
scroll to position [5288, 0]
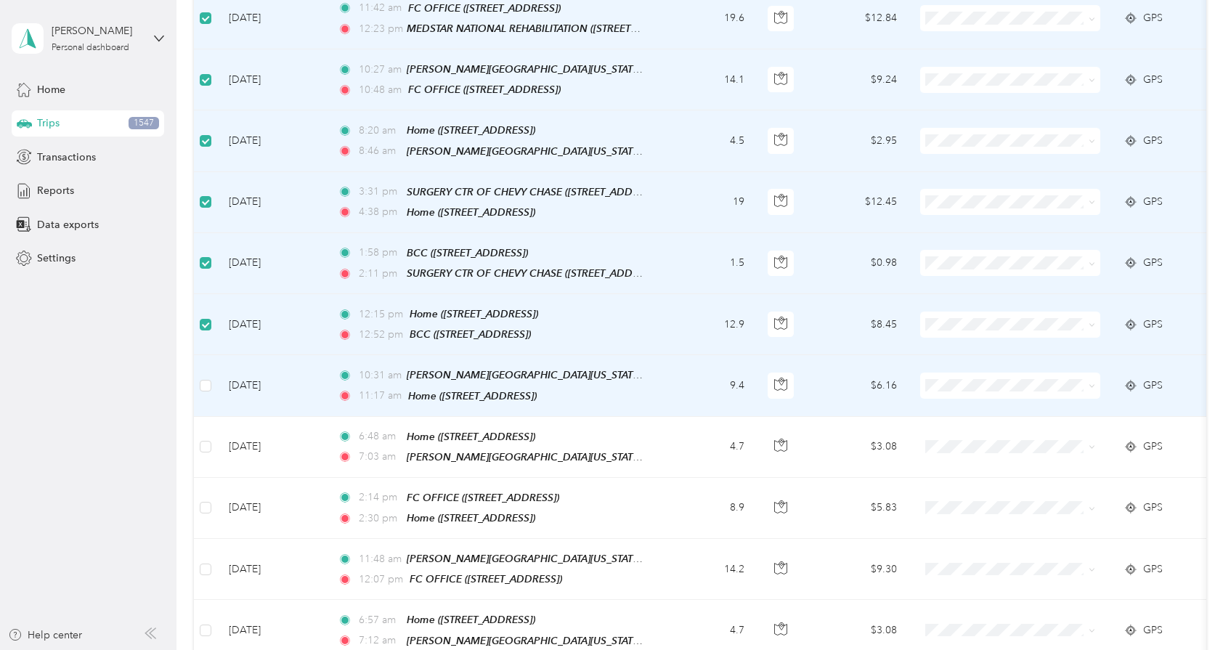
click at [205, 355] on td at bounding box center [205, 385] width 23 height 61
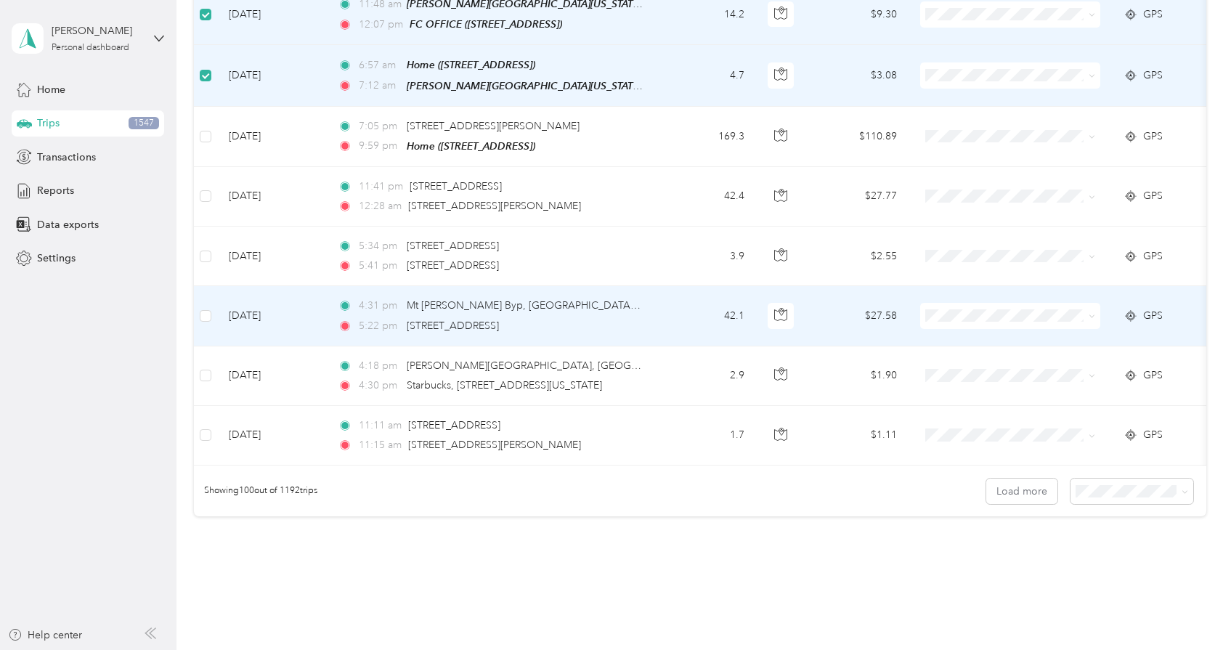
scroll to position [5865, 0]
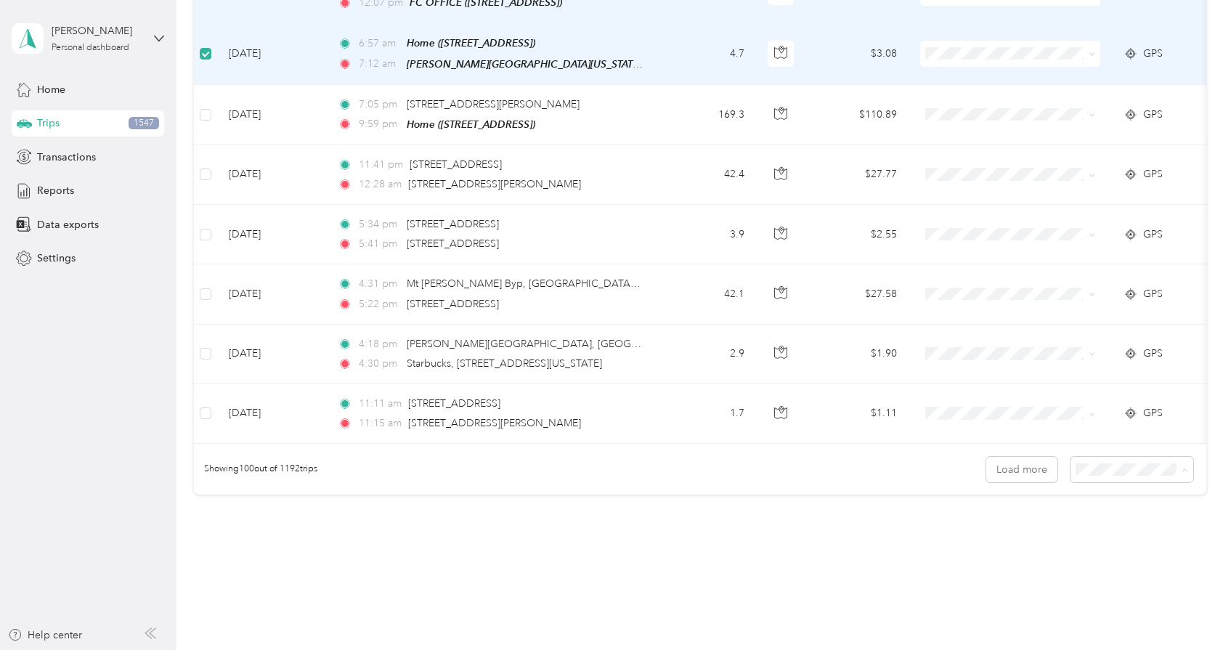
click at [1151, 479] on li "50 per load" at bounding box center [1139, 475] width 123 height 25
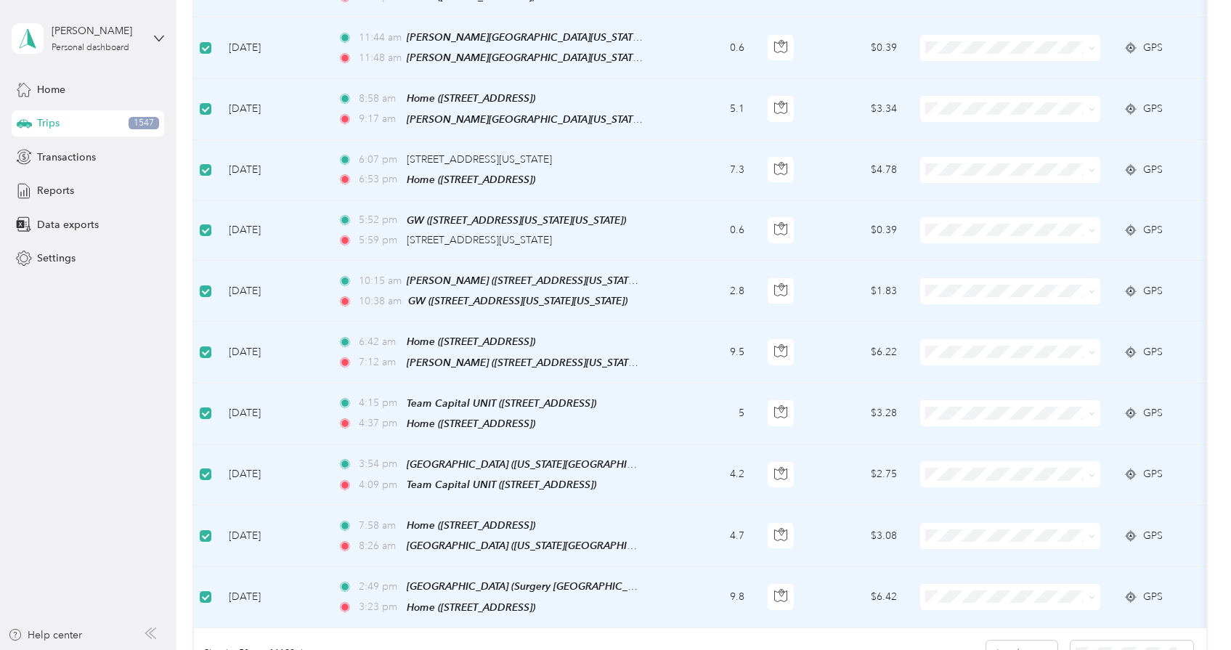
scroll to position [2857, 0]
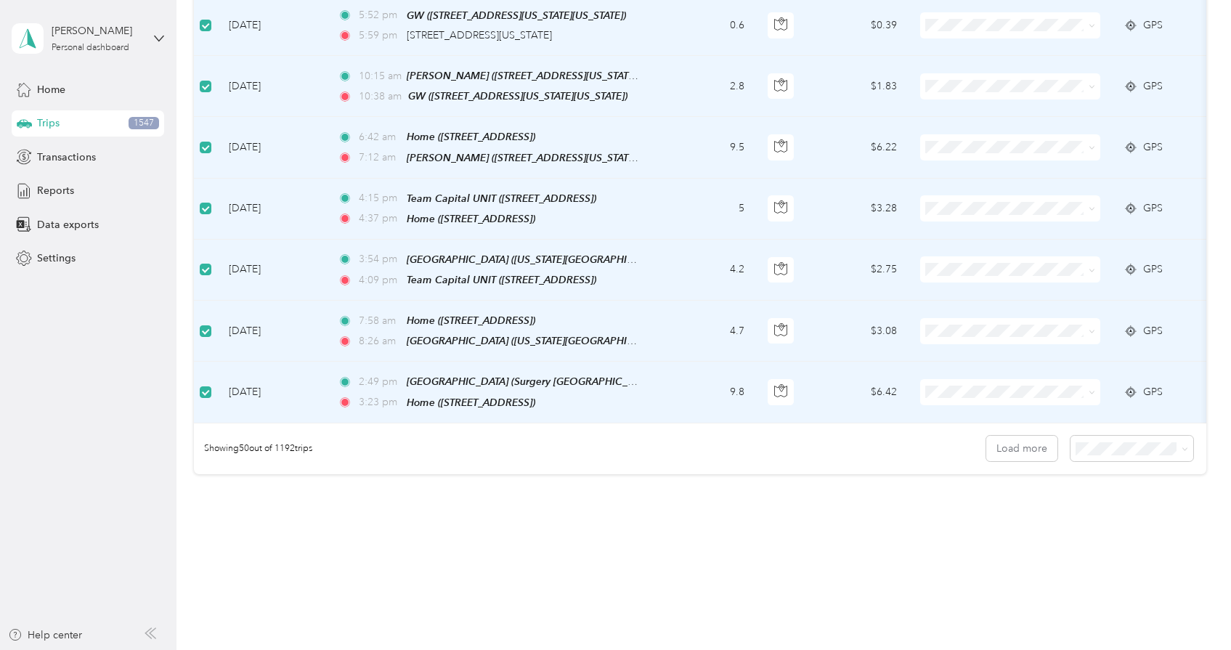
click at [1151, 437] on div "Showing 50 out of 1192 trips Load more" at bounding box center [700, 449] width 1012 height 51
click at [1152, 436] on span at bounding box center [1132, 448] width 123 height 25
click at [1189, 436] on span at bounding box center [1132, 448] width 123 height 25
click at [1188, 446] on icon at bounding box center [1185, 449] width 7 height 7
click at [1133, 505] on li "100 per load" at bounding box center [1139, 501] width 123 height 25
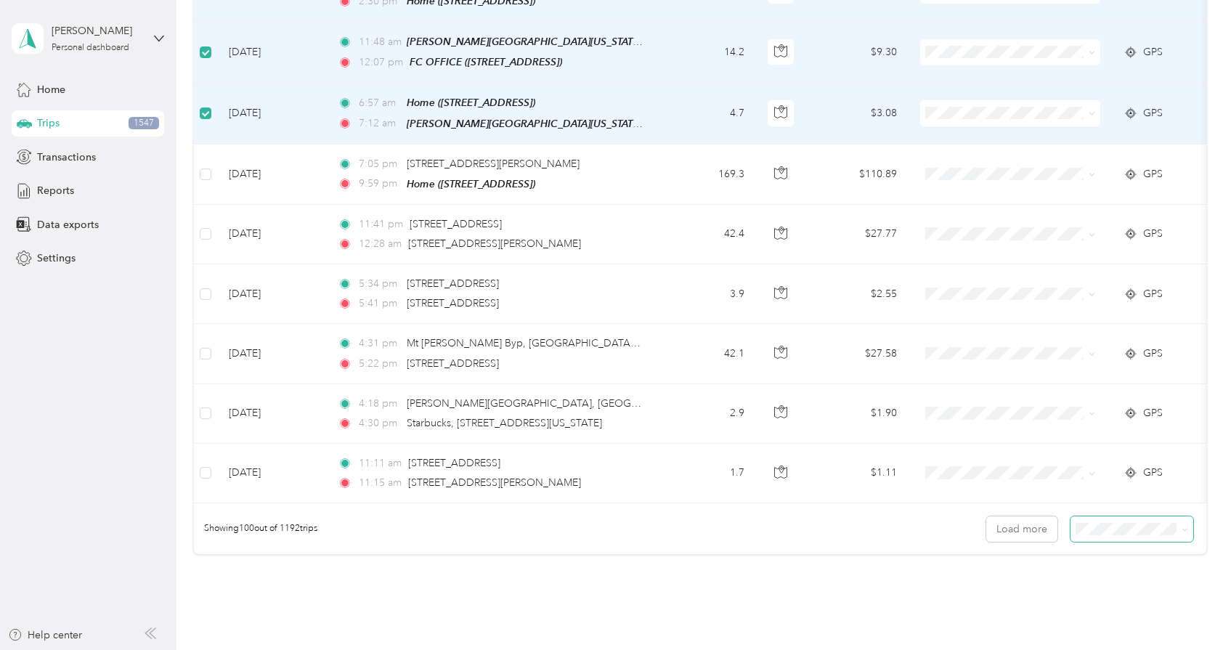
scroll to position [5799, 0]
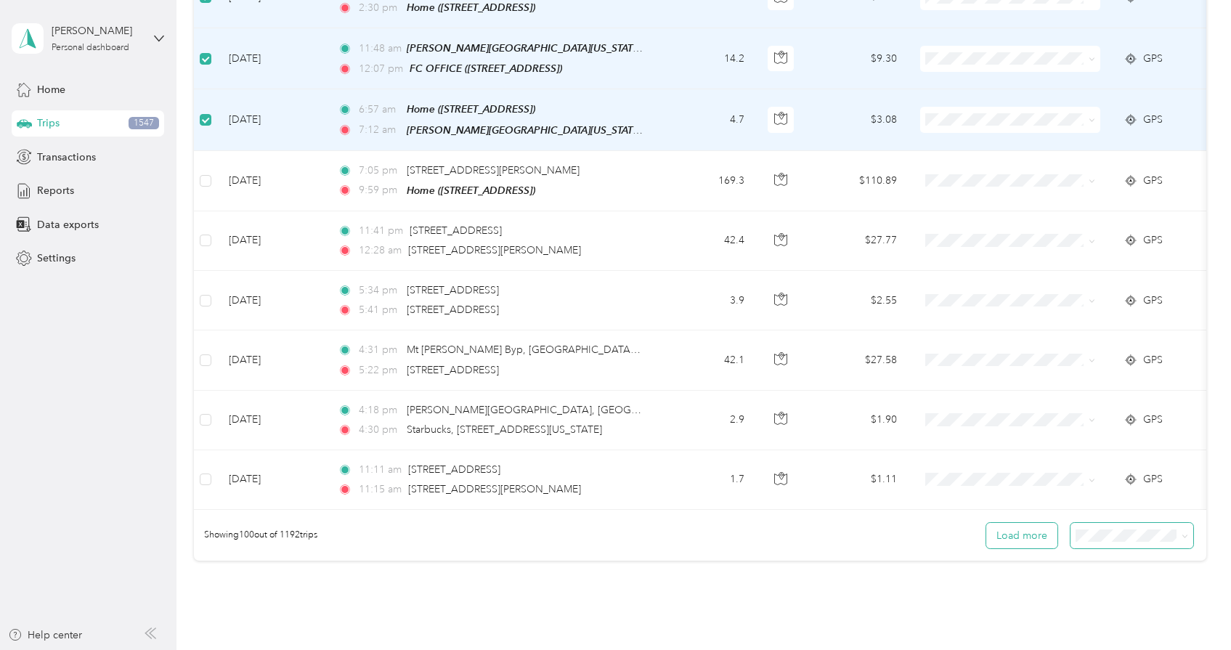
click at [1050, 523] on button "Load more" at bounding box center [1021, 535] width 71 height 25
click at [1030, 523] on button "Load more" at bounding box center [1021, 535] width 71 height 25
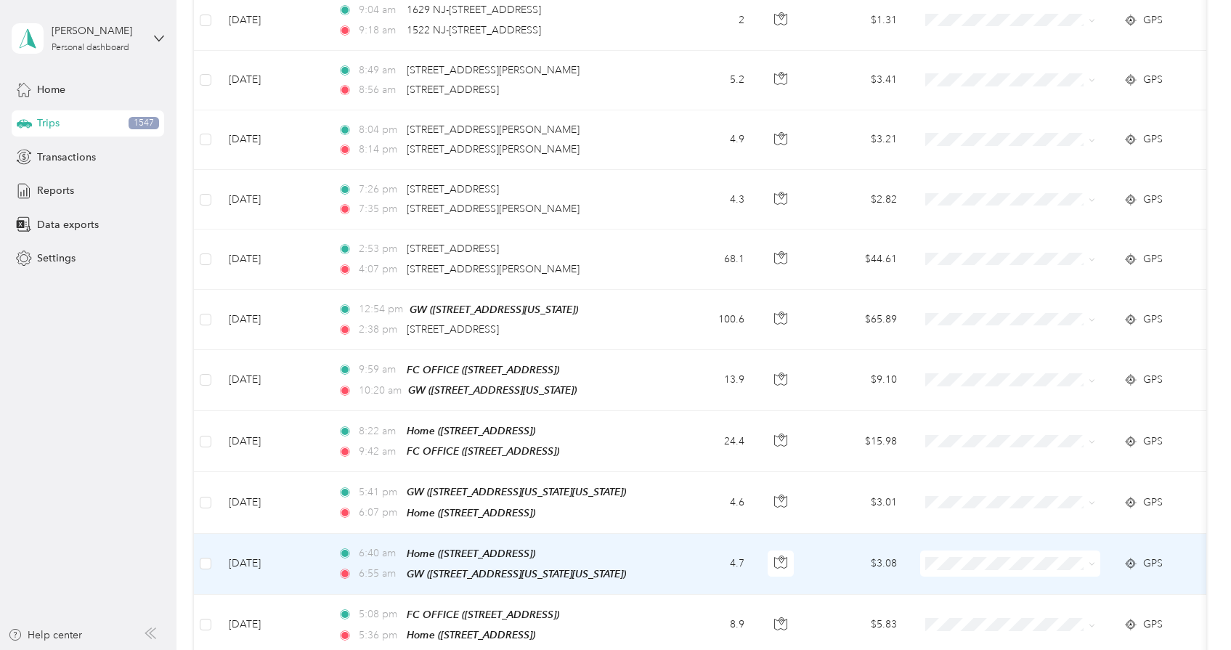
scroll to position [6379, 0]
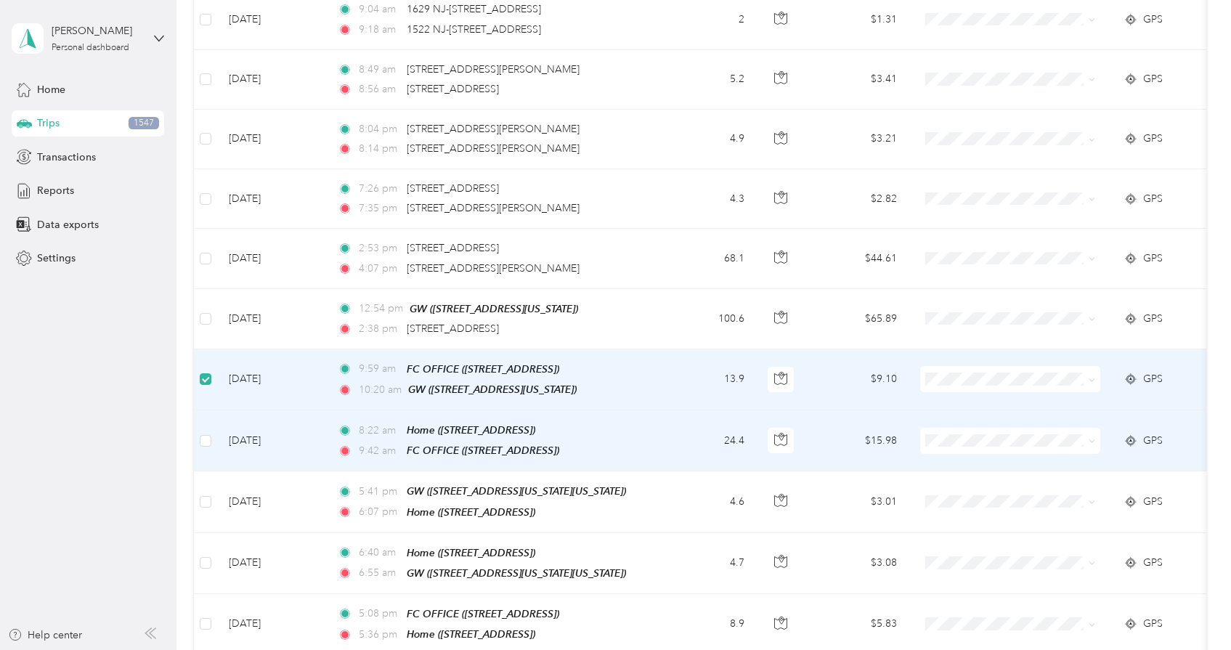
click at [212, 410] on td at bounding box center [205, 440] width 23 height 61
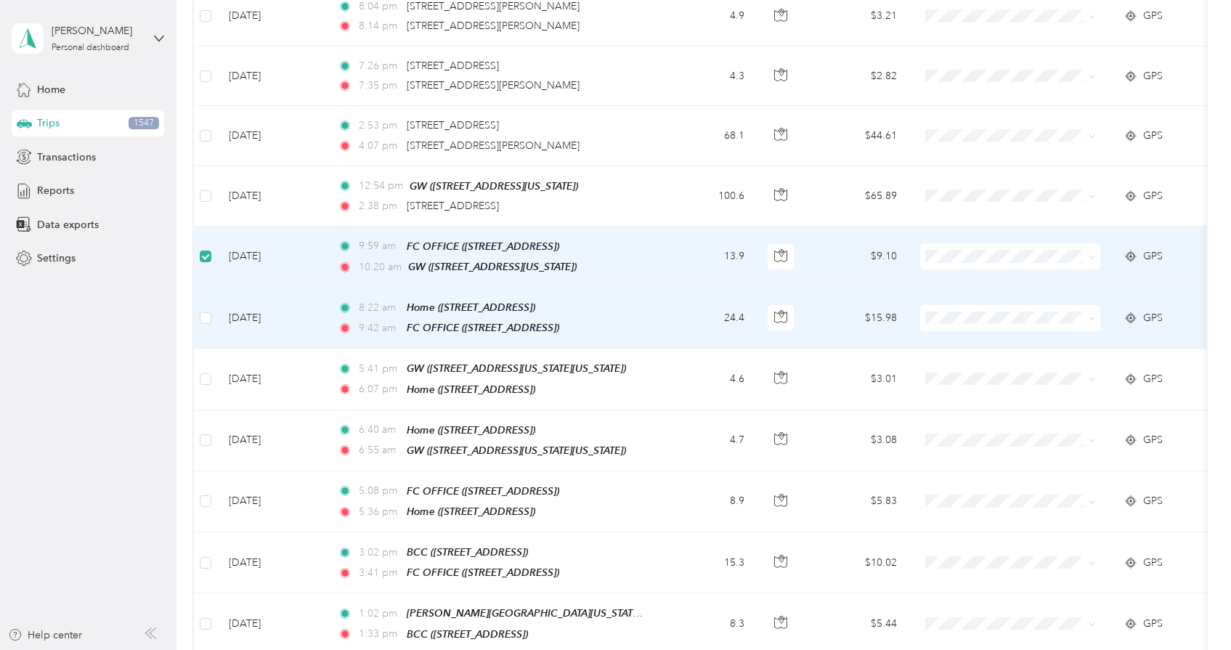
scroll to position [6539, 0]
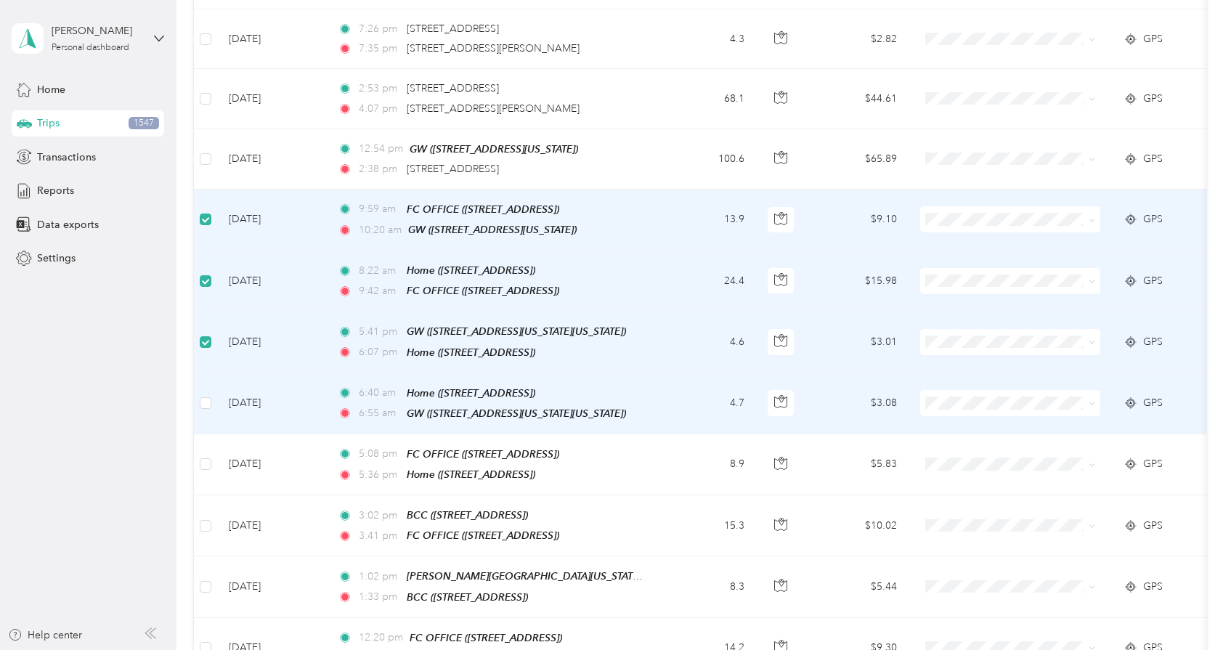
click at [213, 373] on td at bounding box center [205, 403] width 23 height 61
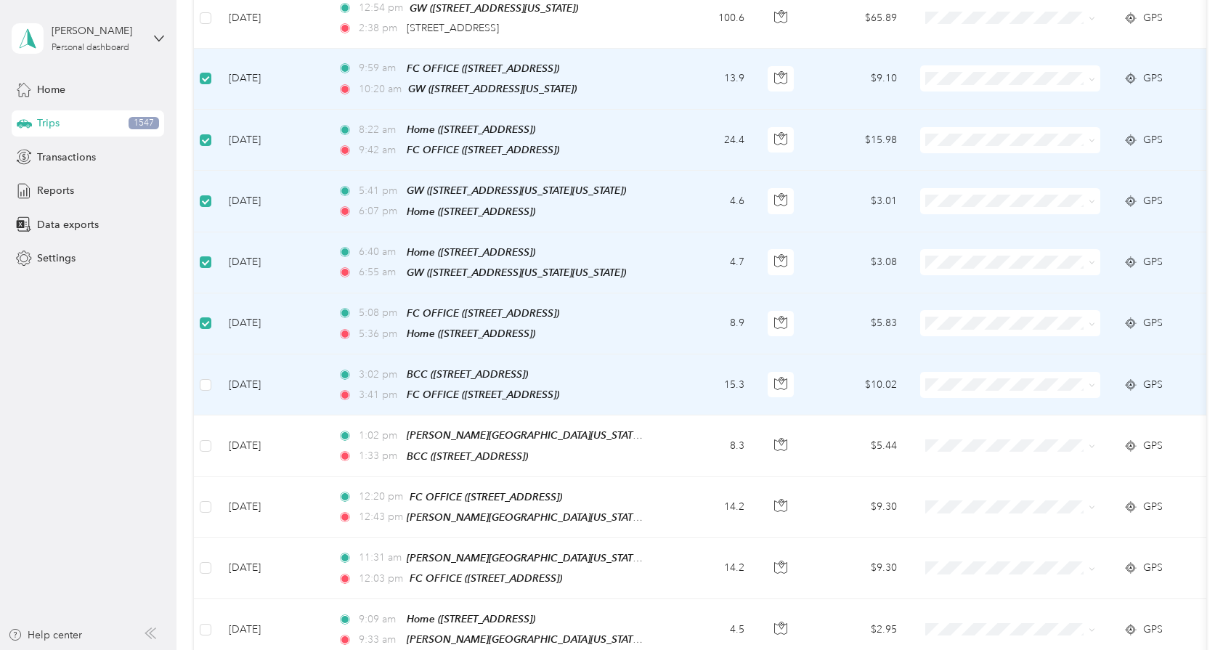
scroll to position [6681, 0]
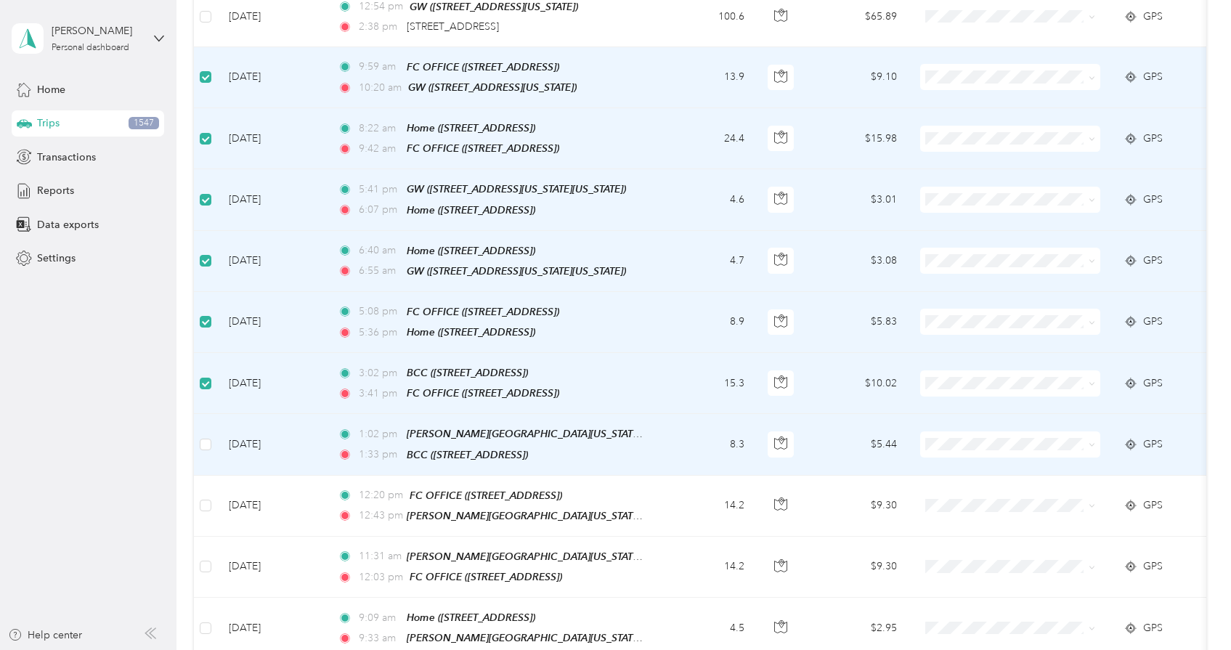
click at [216, 414] on td at bounding box center [205, 444] width 23 height 61
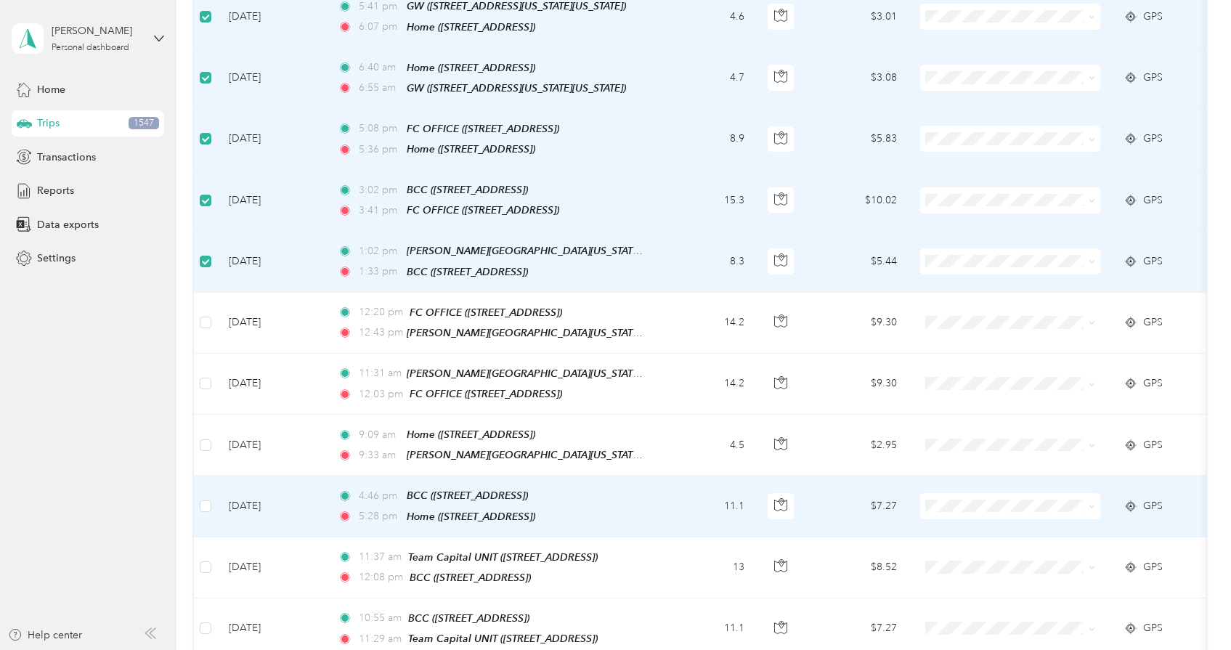
scroll to position [6935, 0]
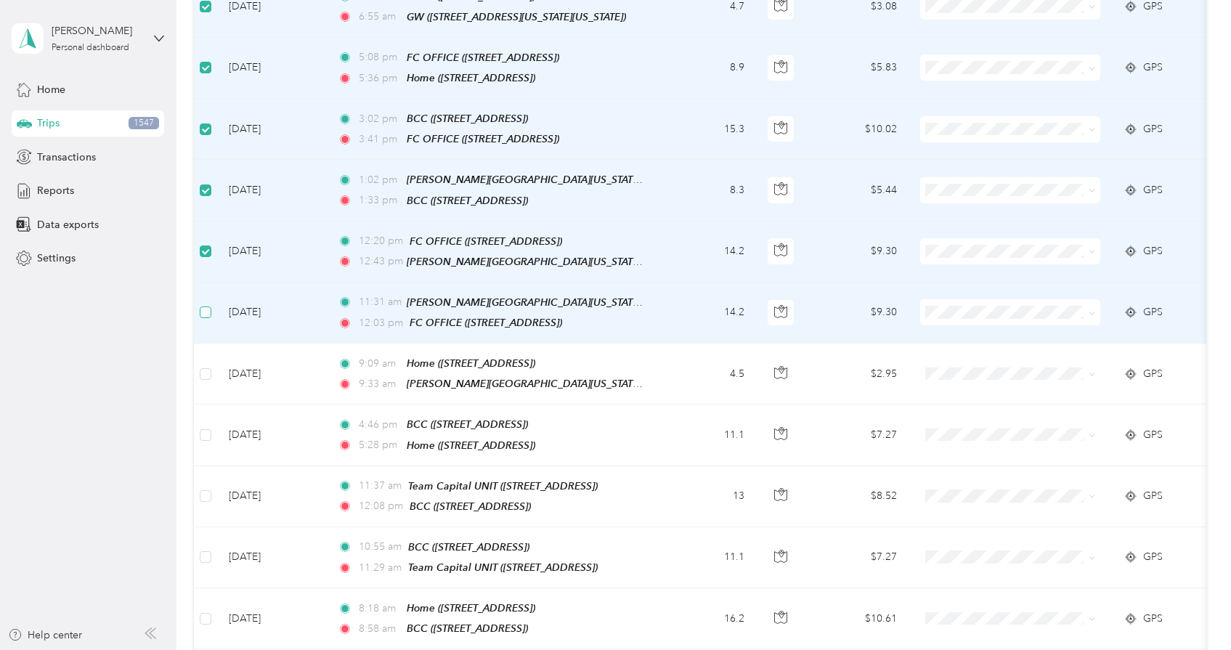
click at [211, 304] on label at bounding box center [206, 312] width 12 height 16
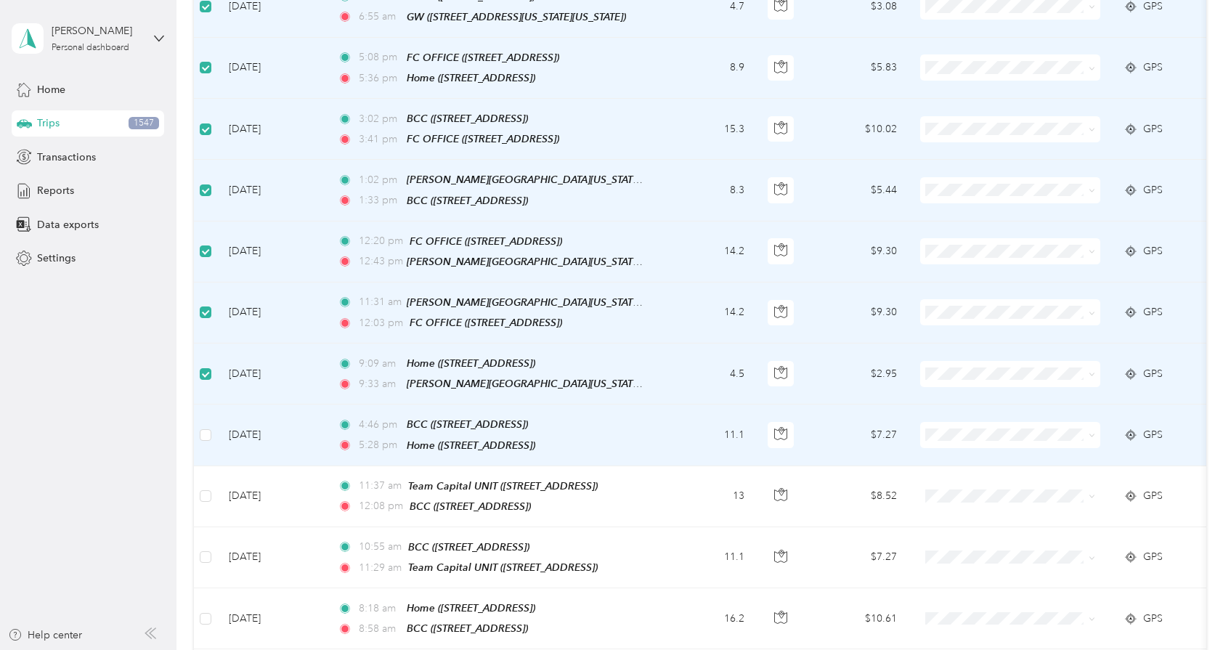
click at [215, 405] on td at bounding box center [205, 435] width 23 height 61
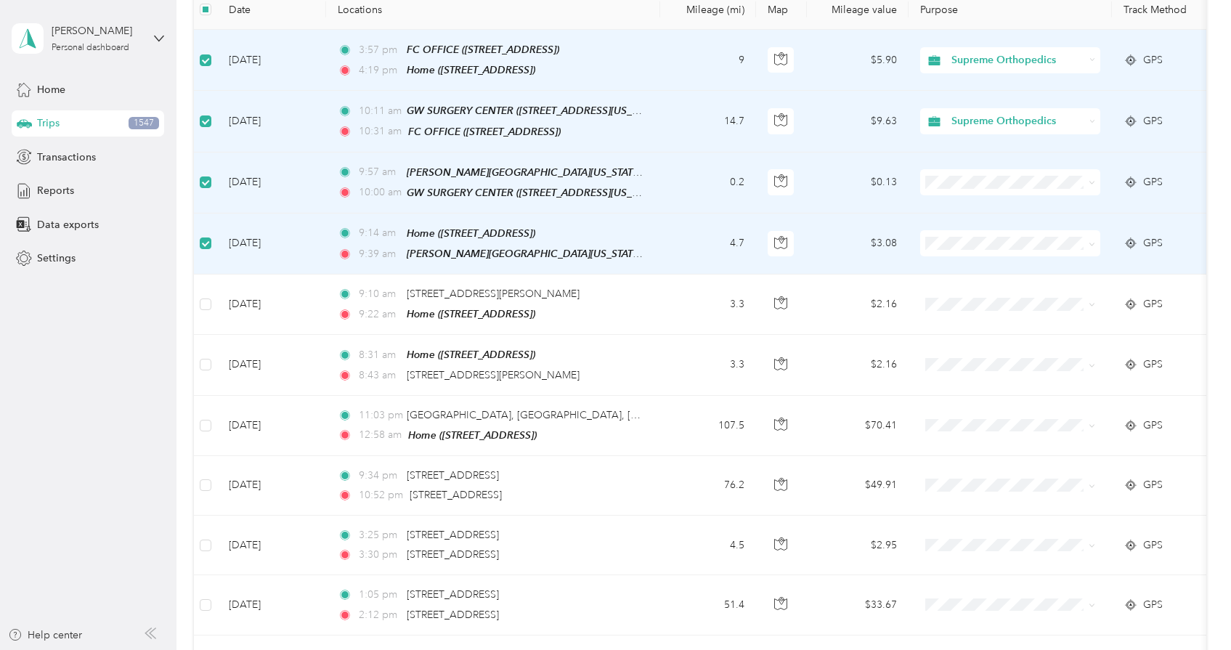
scroll to position [0, 0]
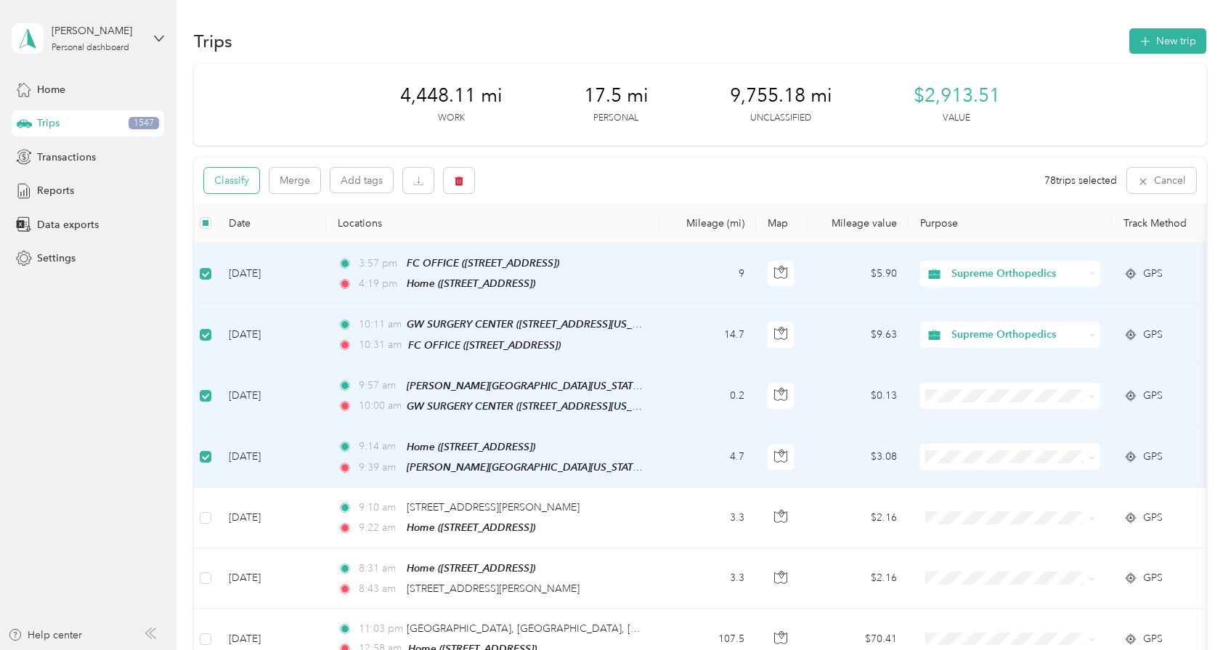
click at [230, 185] on button "Classify" at bounding box center [231, 180] width 55 height 25
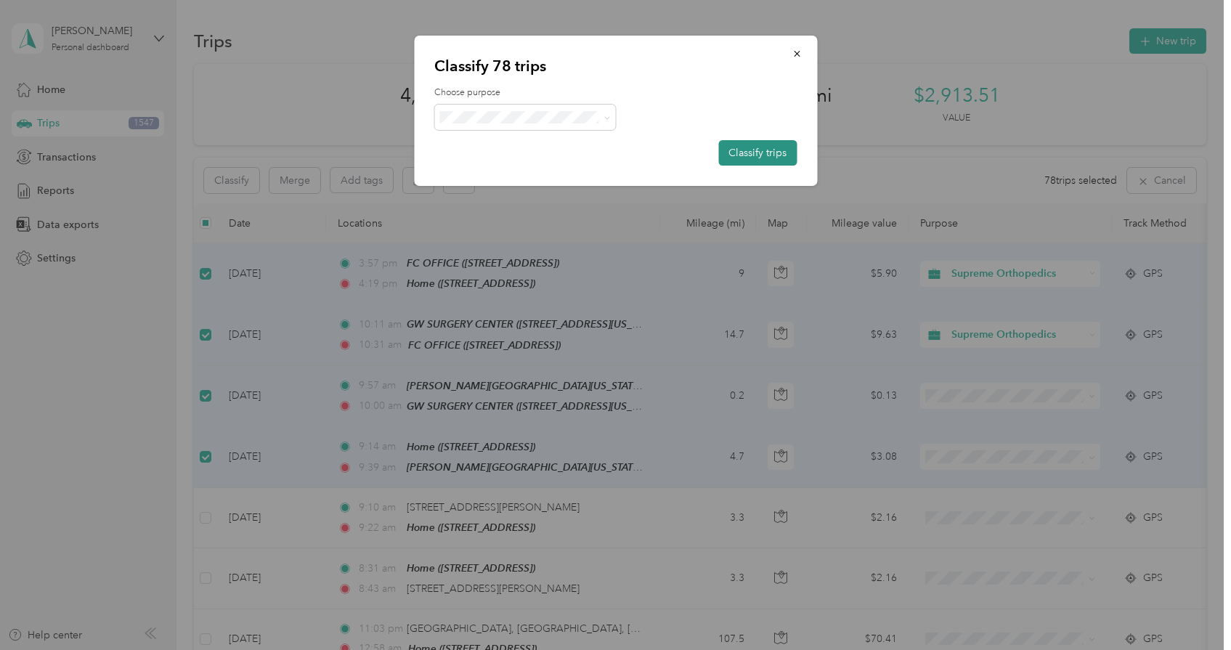
click at [755, 158] on button "Classify trips" at bounding box center [757, 152] width 78 height 25
